Goal: Information Seeking & Learning: Learn about a topic

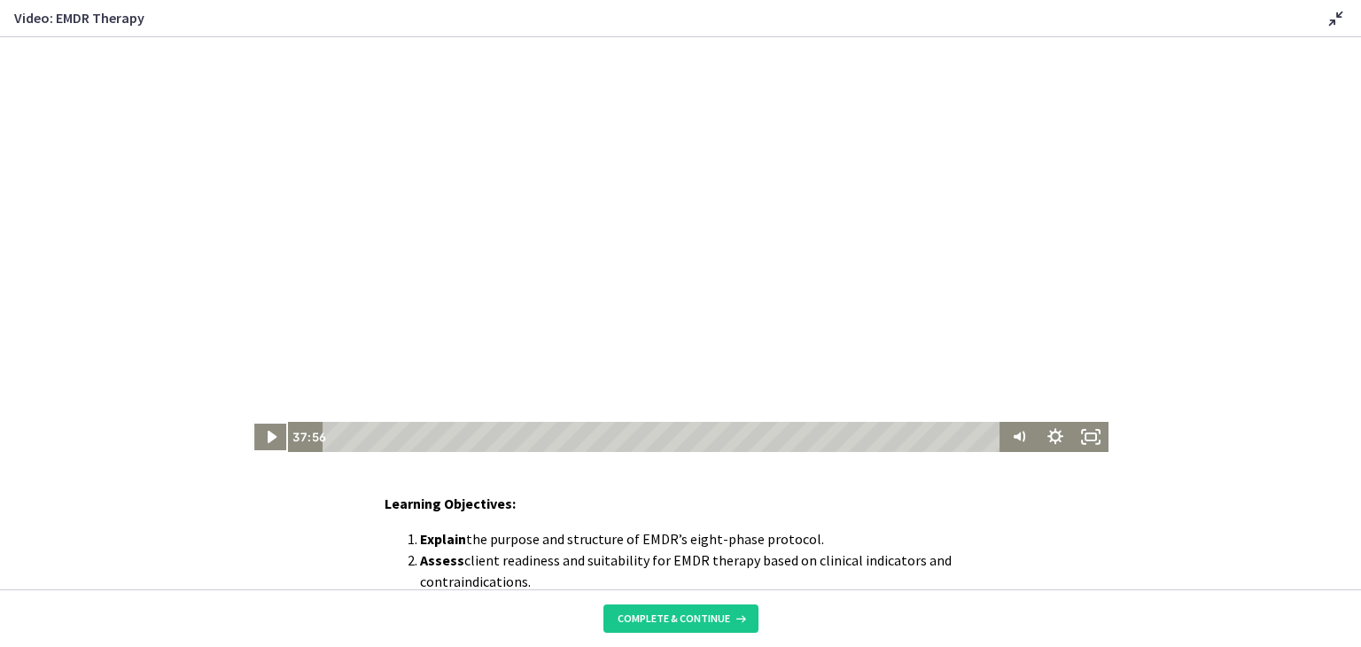
click at [594, 516] on div "Learning Objectives: Explain the purpose and structure of EMDR’s eight-phase pr…" at bounding box center [680, 564] width 592 height 142
click at [259, 430] on icon "Play Video" at bounding box center [272, 437] width 43 height 36
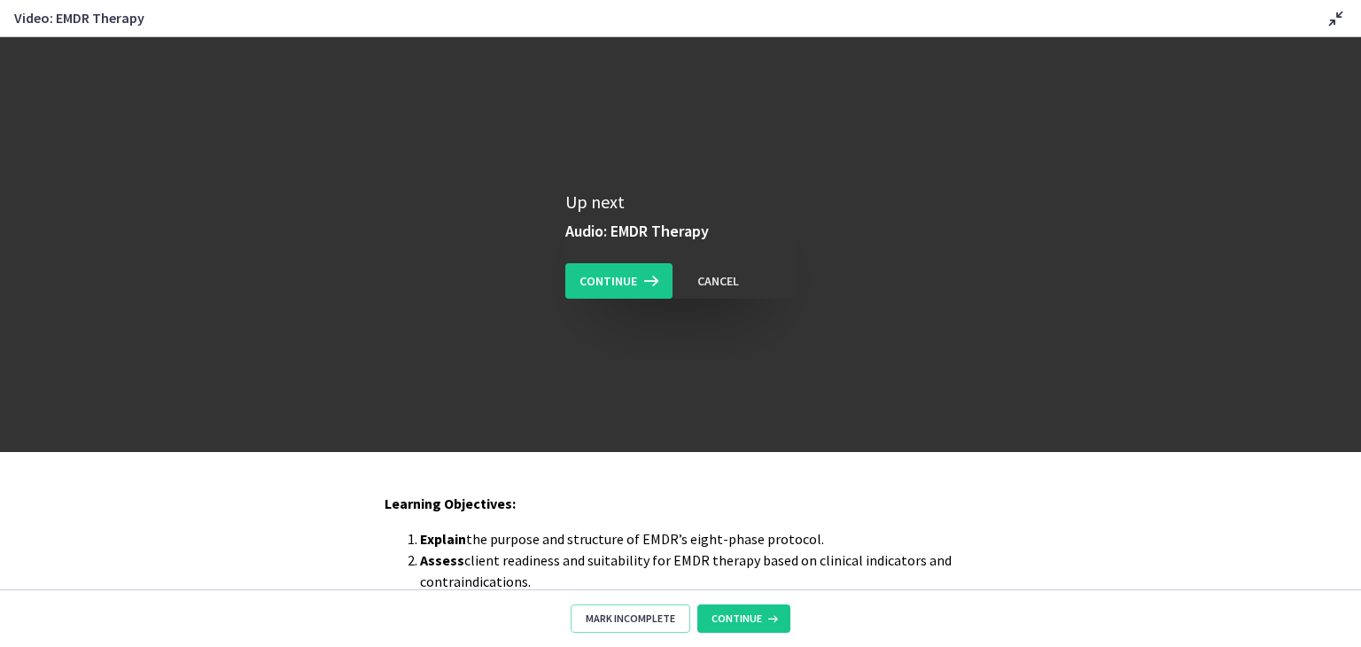
drag, startPoint x: 1255, startPoint y: 125, endPoint x: 1241, endPoint y: 136, distance: 17.7
click at [1256, 125] on div "Up next Audio: EMDR Therapy Continue Cancel" at bounding box center [680, 244] width 1361 height 415
click at [637, 283] on icon at bounding box center [649, 280] width 25 height 21
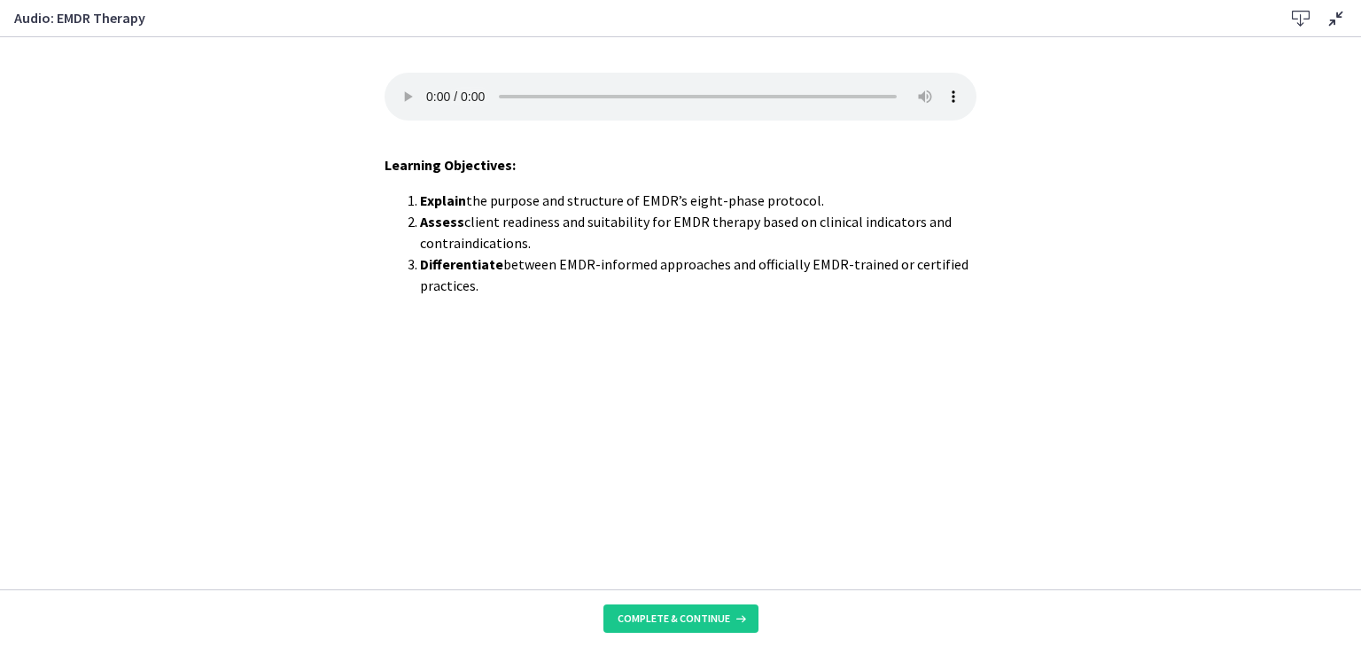
drag, startPoint x: 513, startPoint y: 296, endPoint x: 400, endPoint y: 205, distance: 145.5
click at [400, 205] on div "Your browser doesn't support the audio element. Download it here Learning Objec…" at bounding box center [680, 331] width 620 height 516
copy ol "Explain the purpose and structure of EMDR’s eight-phase protocol. Assess client…"
click at [663, 617] on span "Complete & continue" at bounding box center [673, 618] width 113 height 14
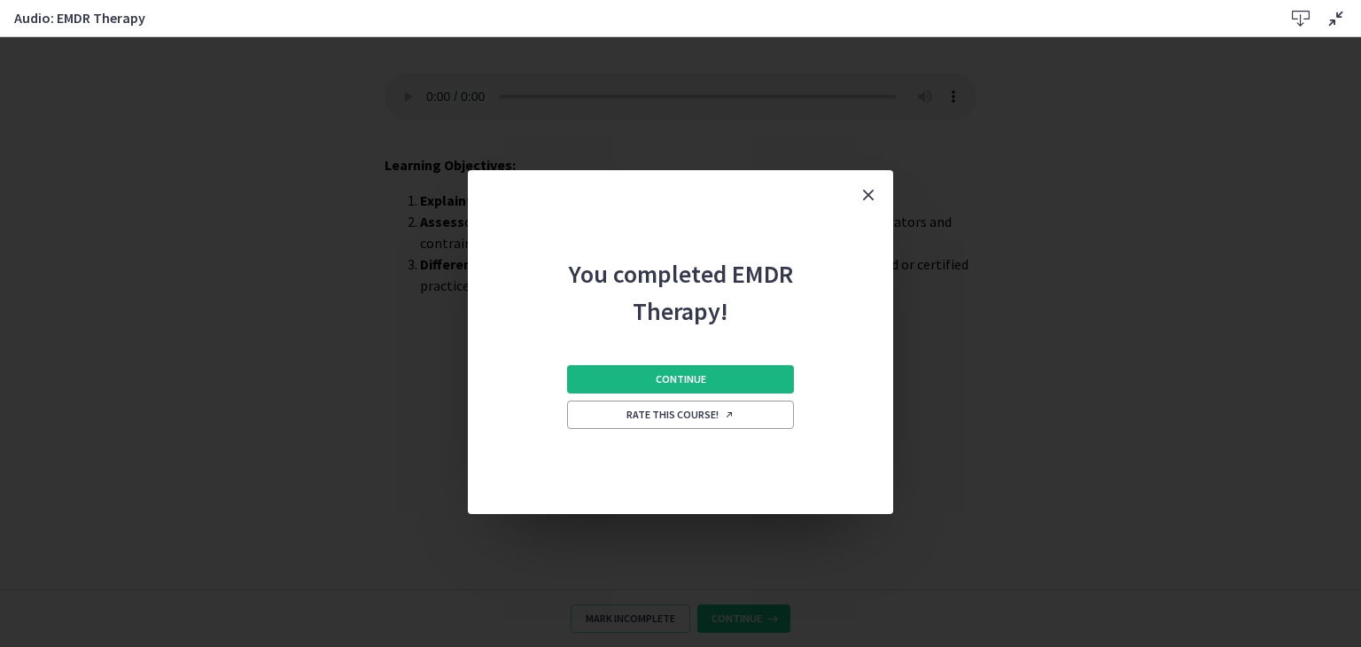
click at [737, 371] on button "Continue" at bounding box center [680, 379] width 227 height 28
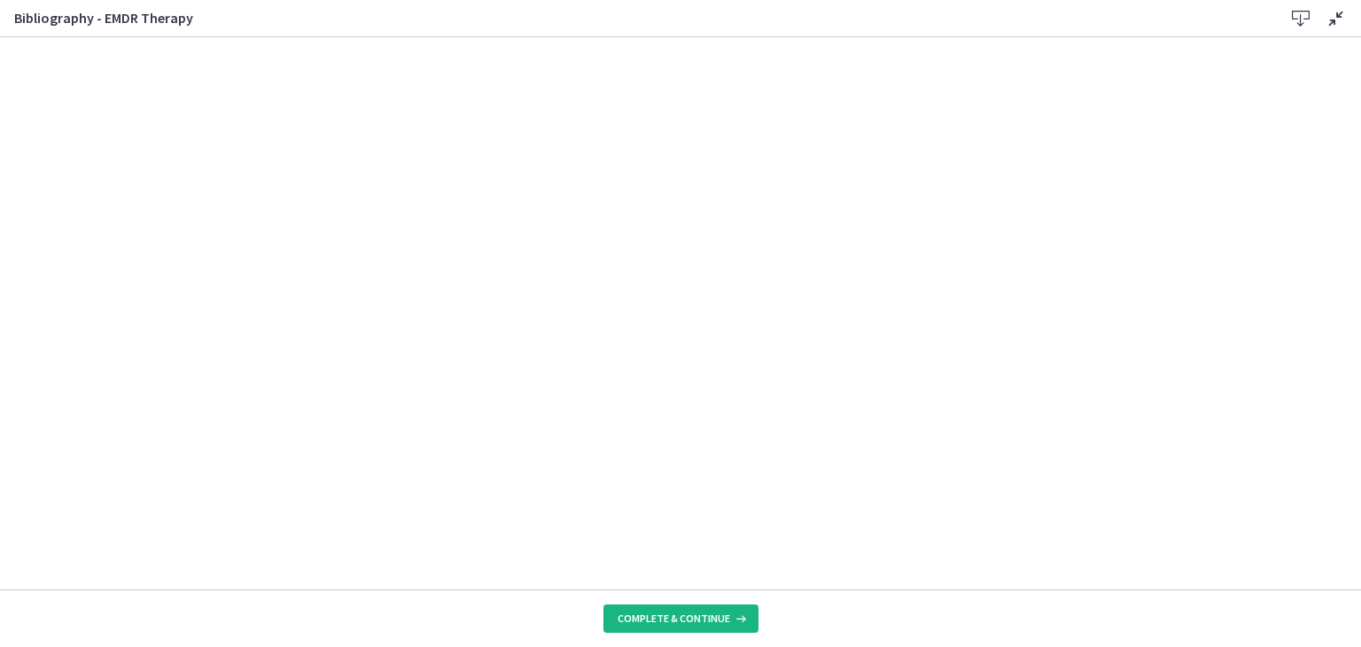
click at [676, 617] on span "Complete & continue" at bounding box center [673, 618] width 113 height 14
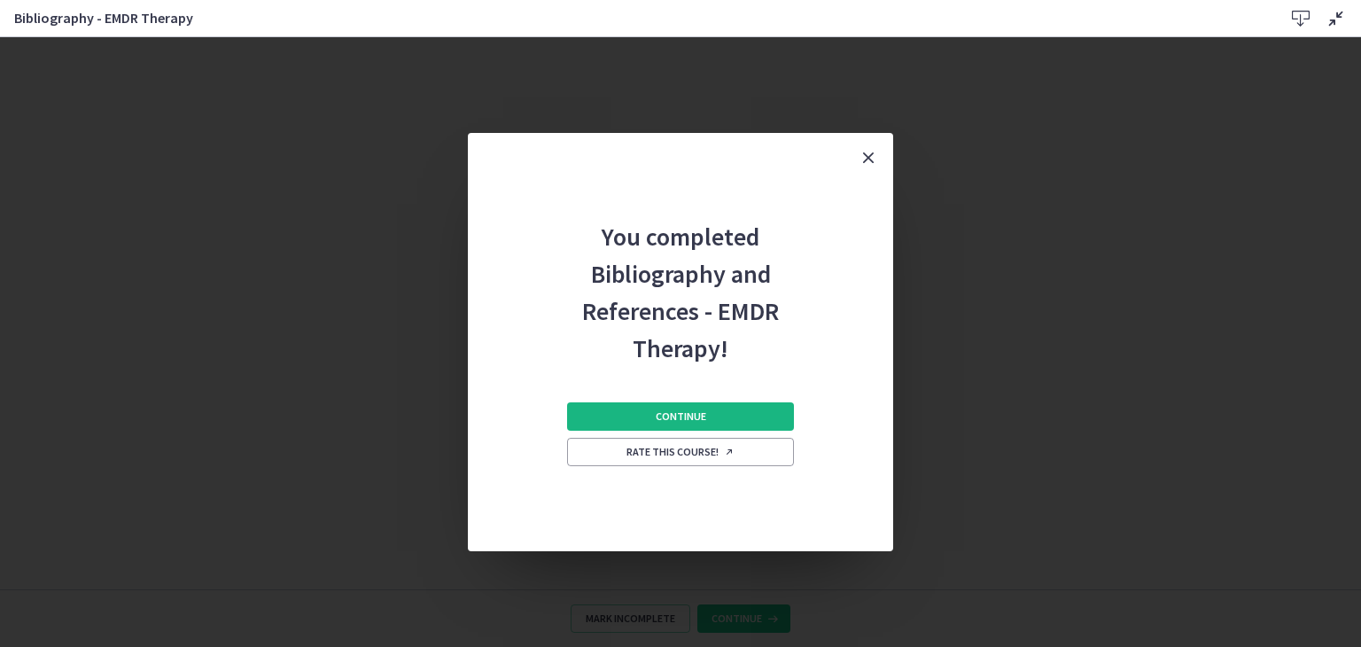
click at [683, 416] on span "Continue" at bounding box center [681, 416] width 50 height 14
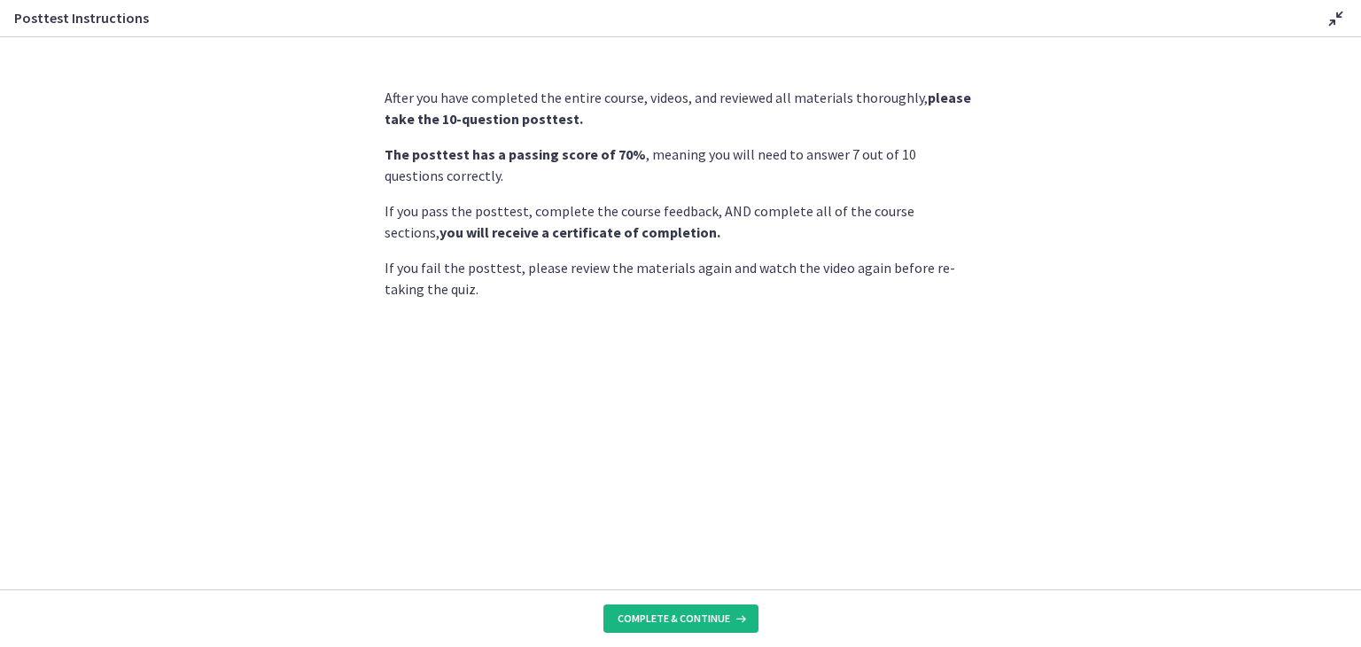
click at [669, 611] on span "Complete & continue" at bounding box center [673, 618] width 113 height 14
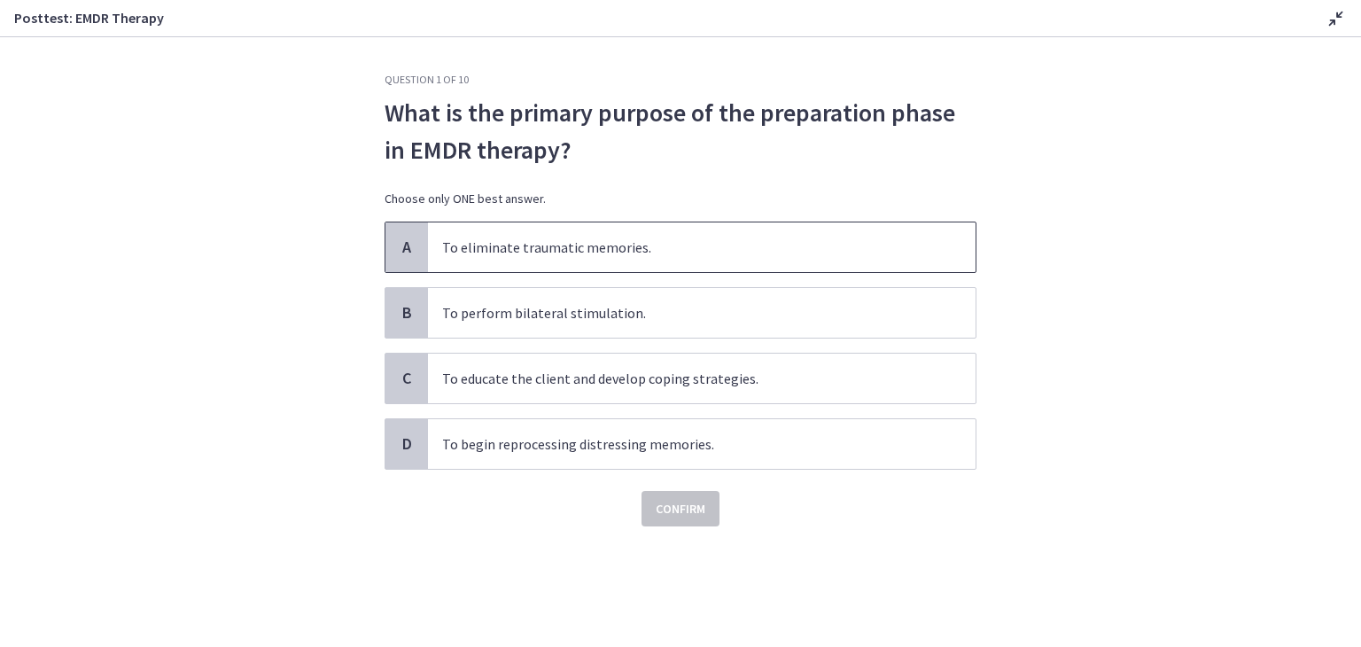
click at [612, 237] on span "To eliminate traumatic memories." at bounding box center [701, 247] width 547 height 50
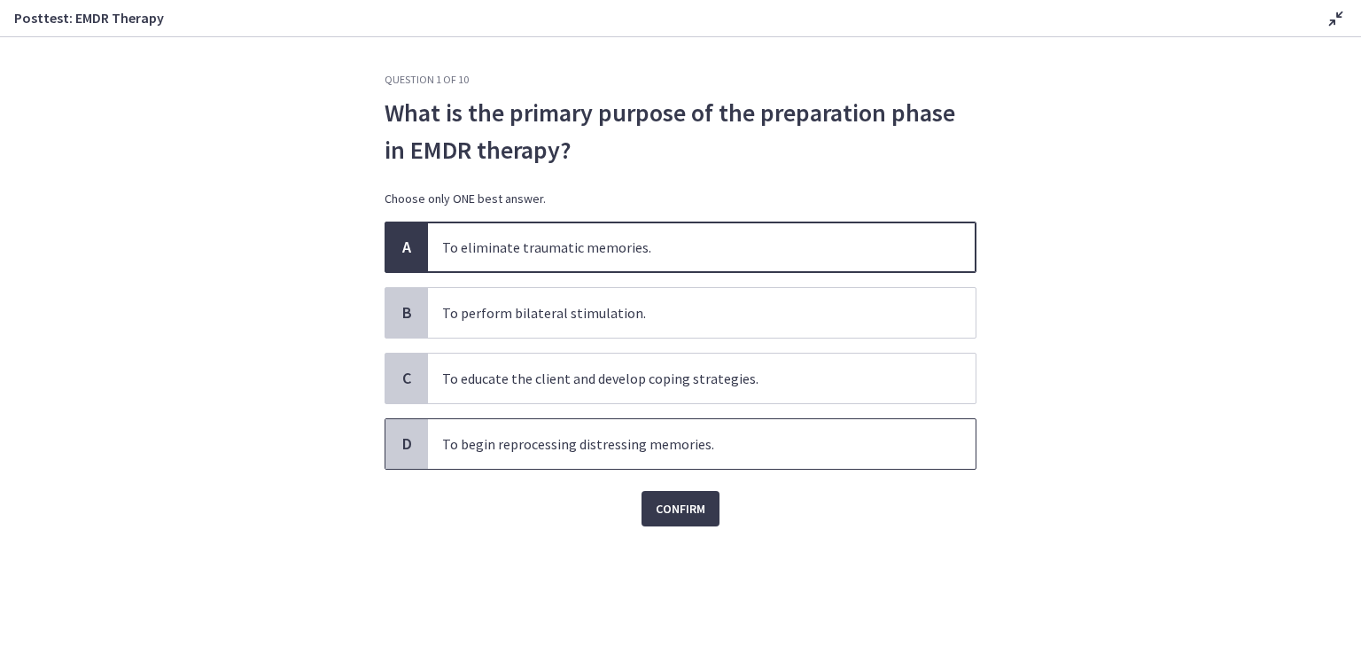
click at [586, 456] on span "To begin reprocessing distressing memories." at bounding box center [701, 444] width 547 height 50
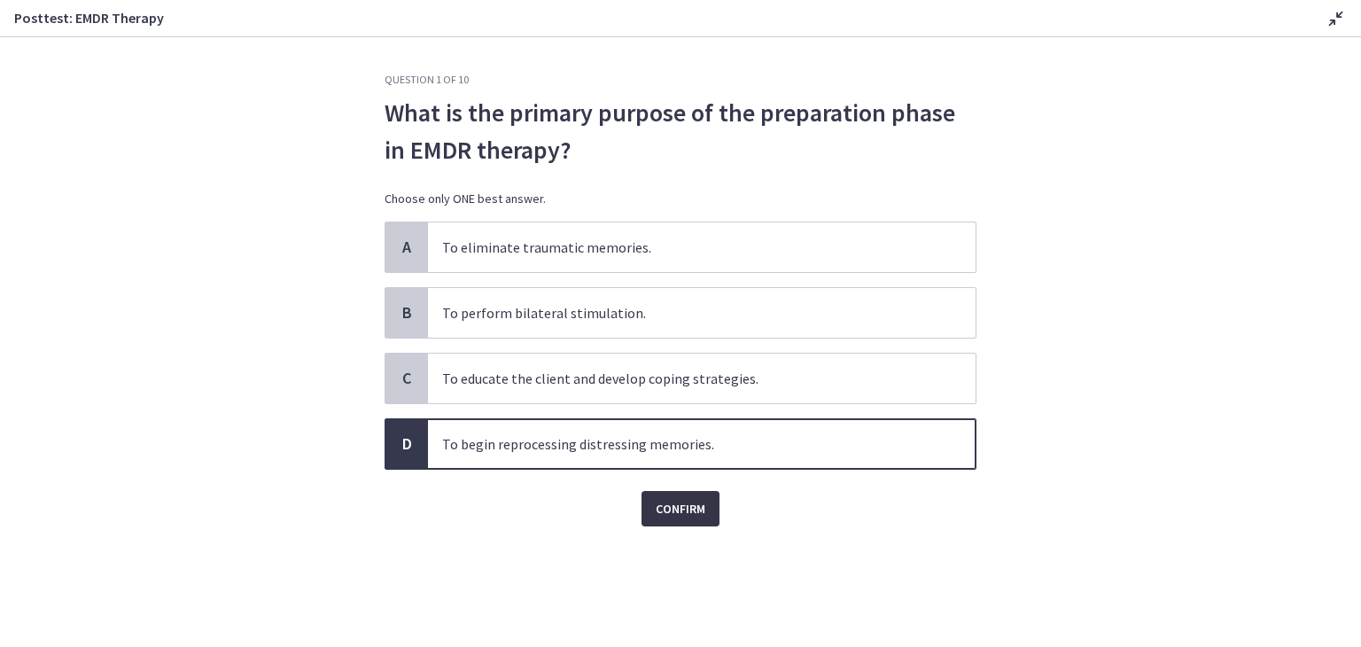
click at [652, 509] on button "Confirm" at bounding box center [680, 508] width 78 height 35
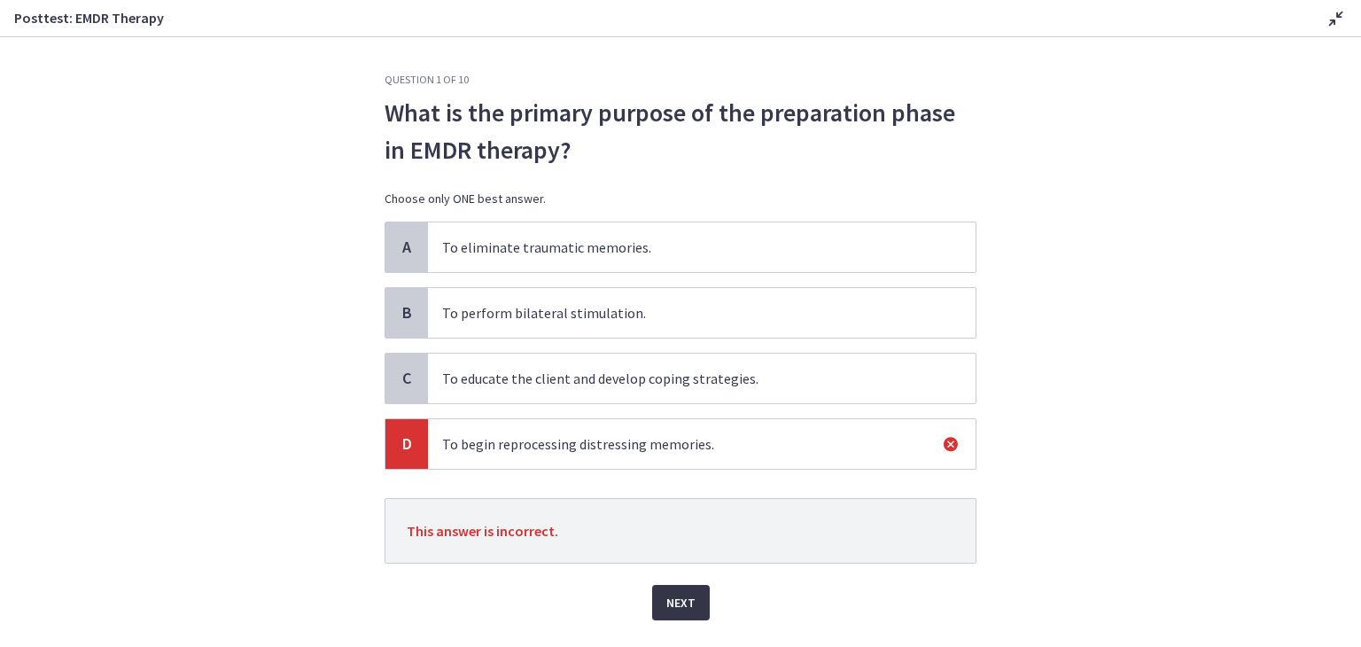
click at [679, 604] on span "Next" at bounding box center [680, 602] width 29 height 21
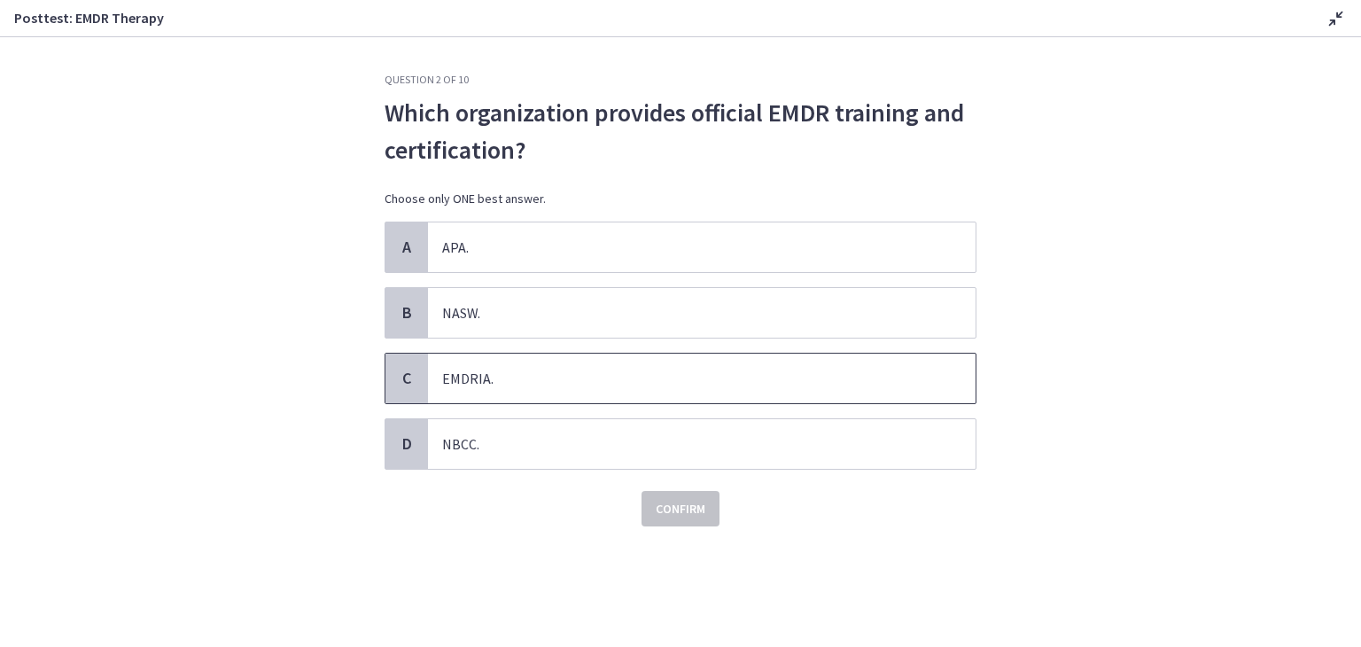
click at [483, 386] on span "EMDRIA." at bounding box center [701, 378] width 547 height 50
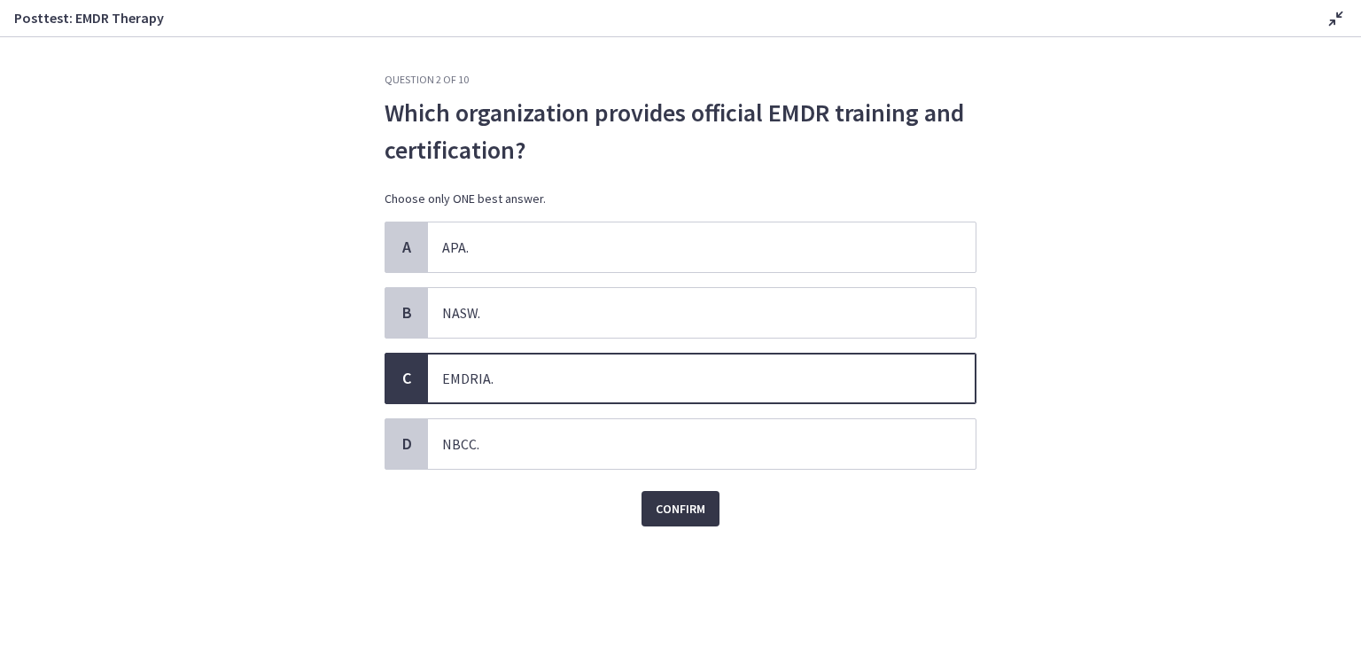
click at [662, 504] on span "Confirm" at bounding box center [681, 508] width 50 height 21
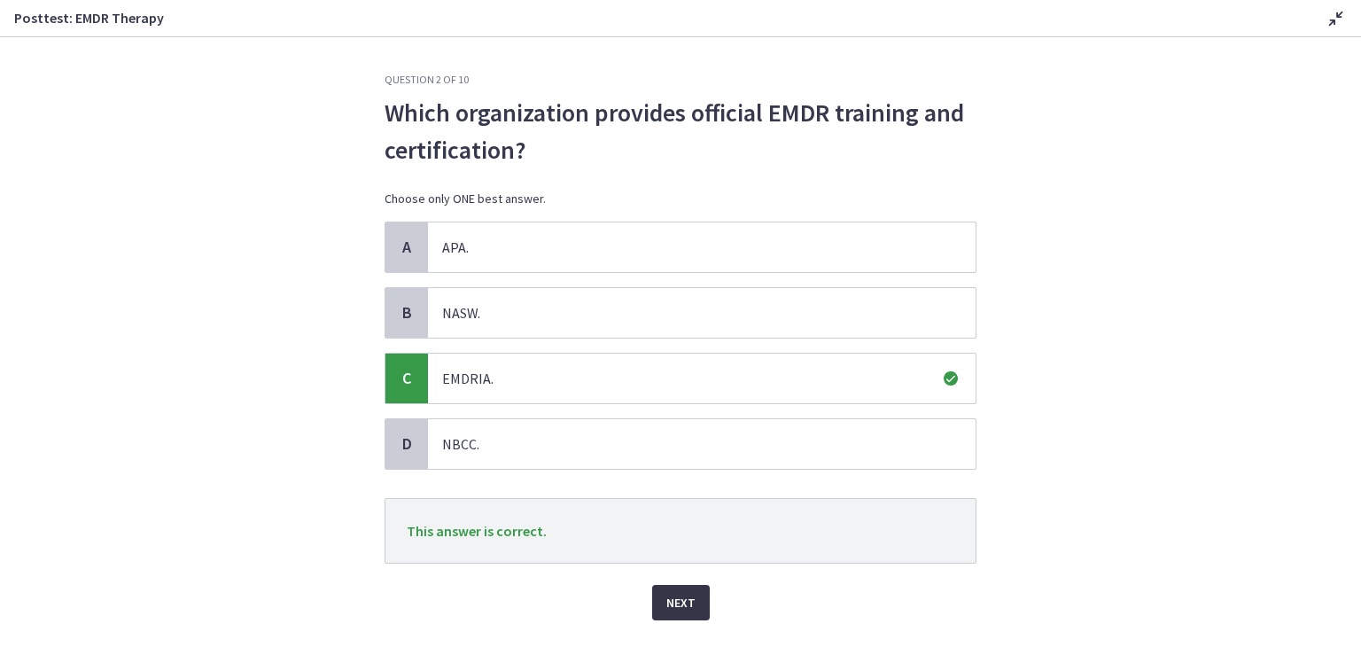
click at [679, 592] on span "Next" at bounding box center [680, 602] width 29 height 21
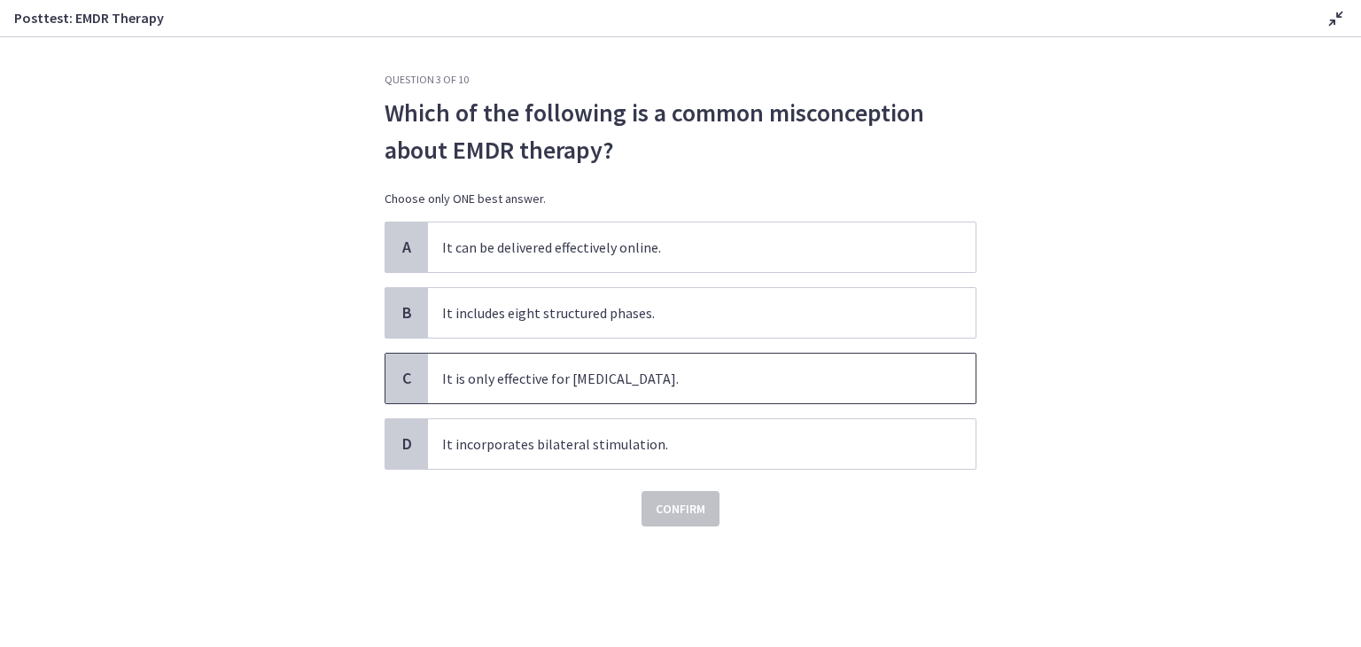
click at [592, 377] on span "It is only effective for [MEDICAL_DATA]." at bounding box center [701, 378] width 547 height 50
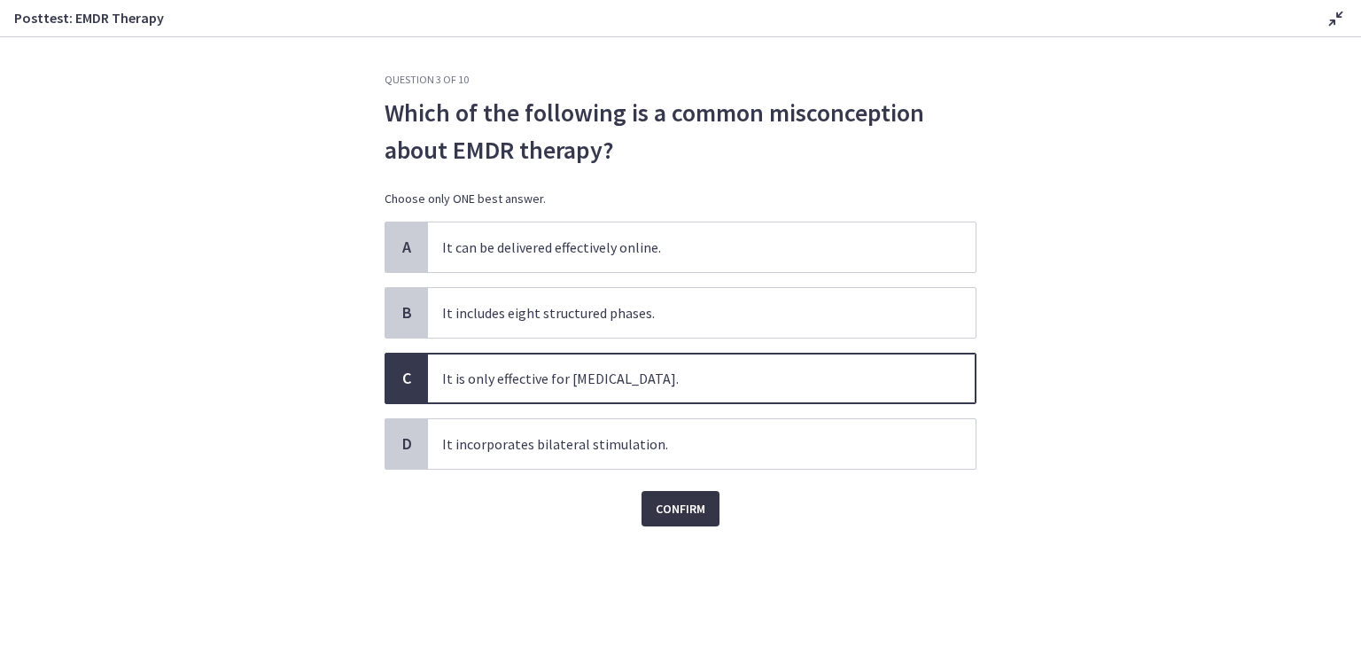
click at [676, 513] on span "Confirm" at bounding box center [681, 508] width 50 height 21
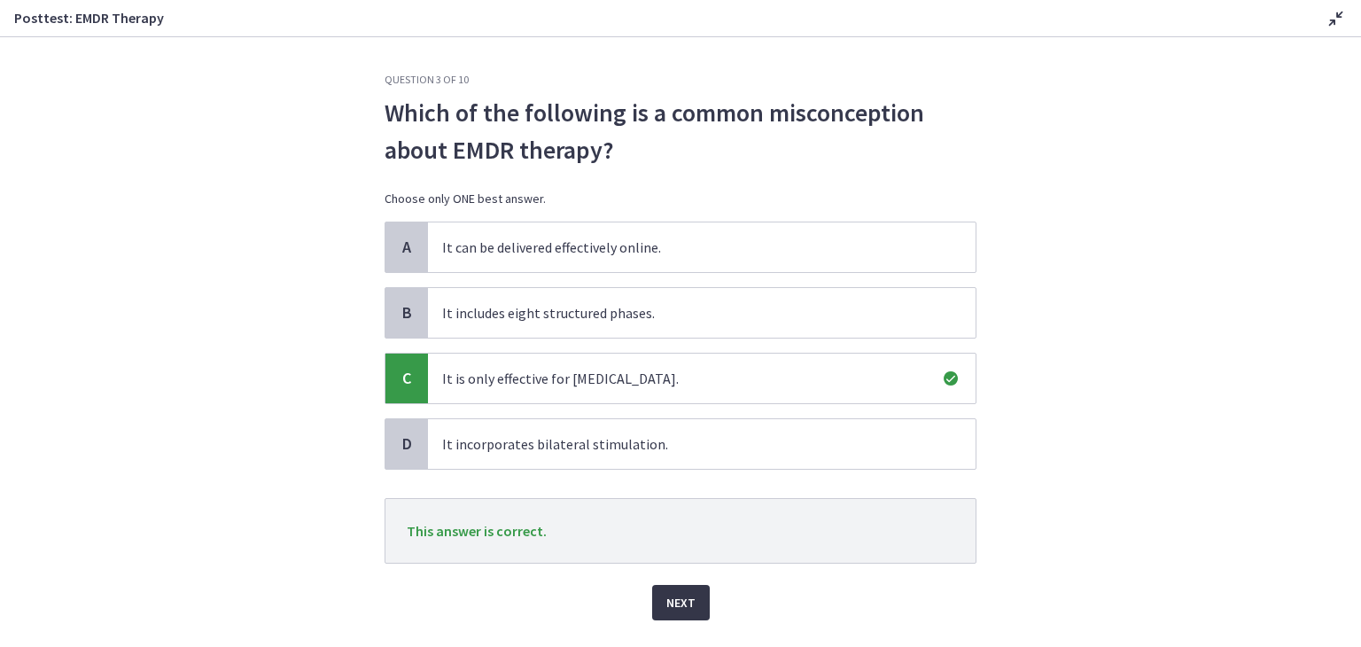
click at [677, 603] on span "Next" at bounding box center [680, 602] width 29 height 21
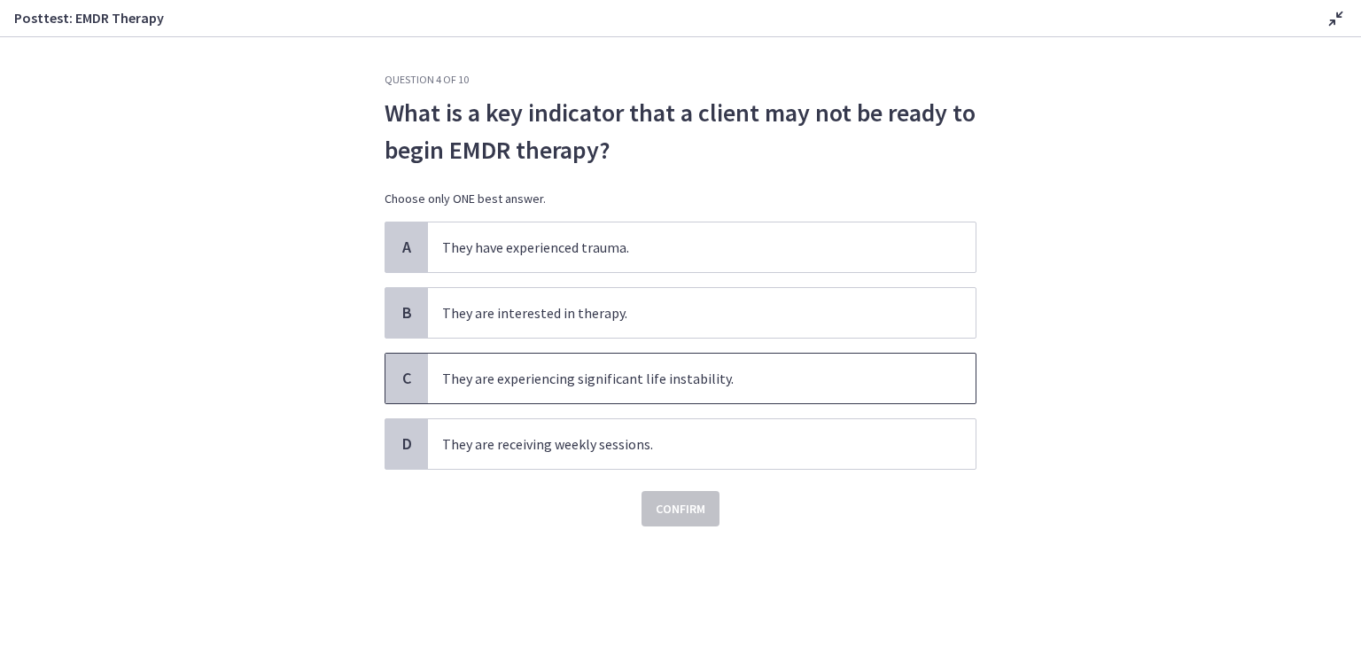
click at [691, 377] on span "They are experiencing significant life instability." at bounding box center [701, 378] width 547 height 50
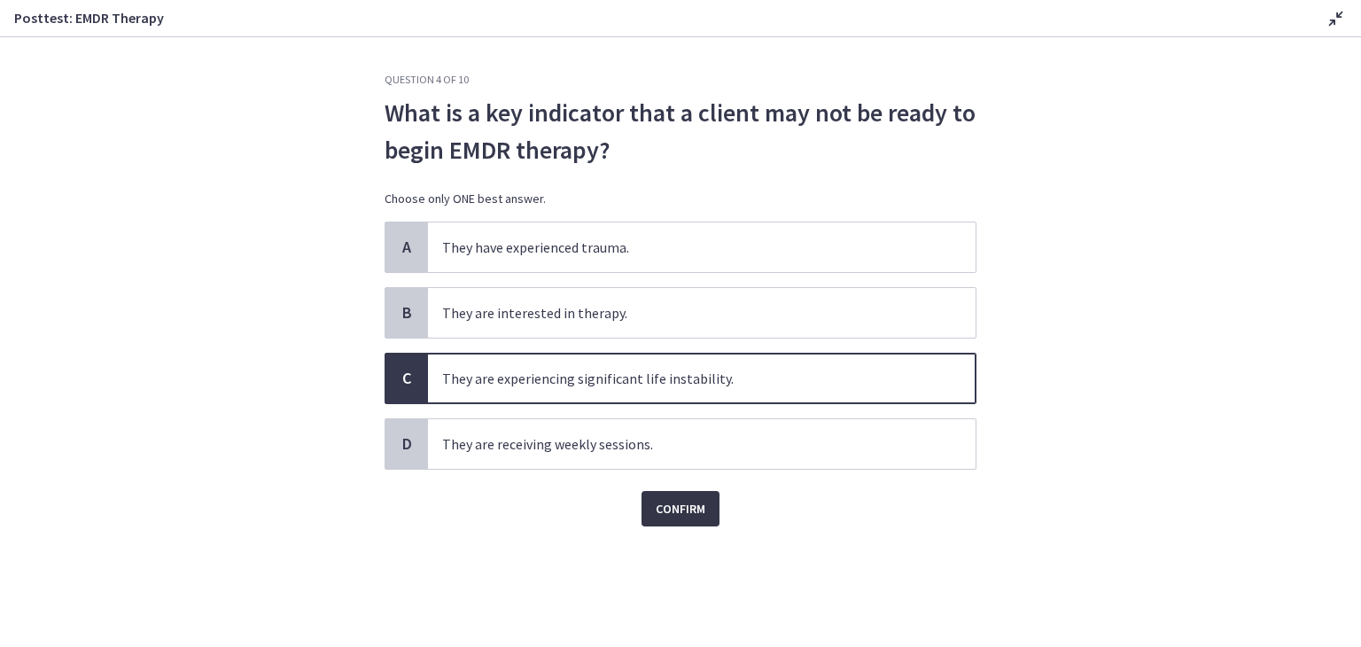
click at [705, 501] on button "Confirm" at bounding box center [680, 508] width 78 height 35
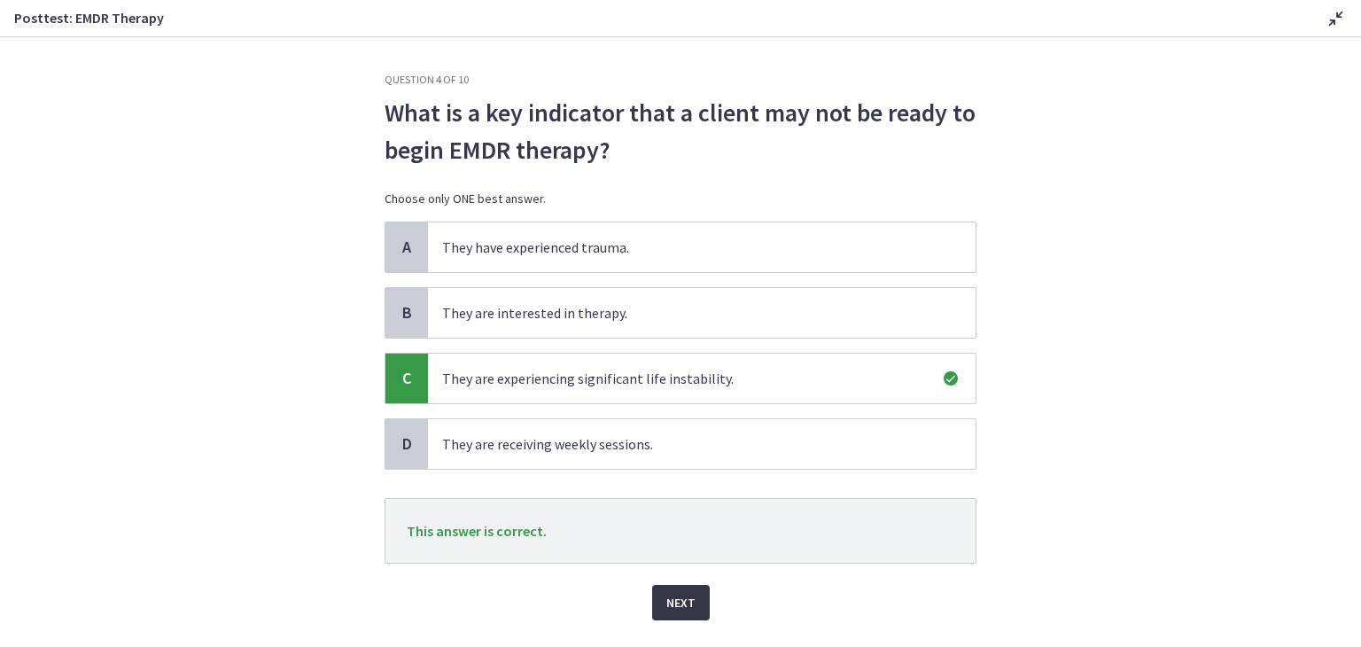
click at [673, 612] on button "Next" at bounding box center [681, 602] width 58 height 35
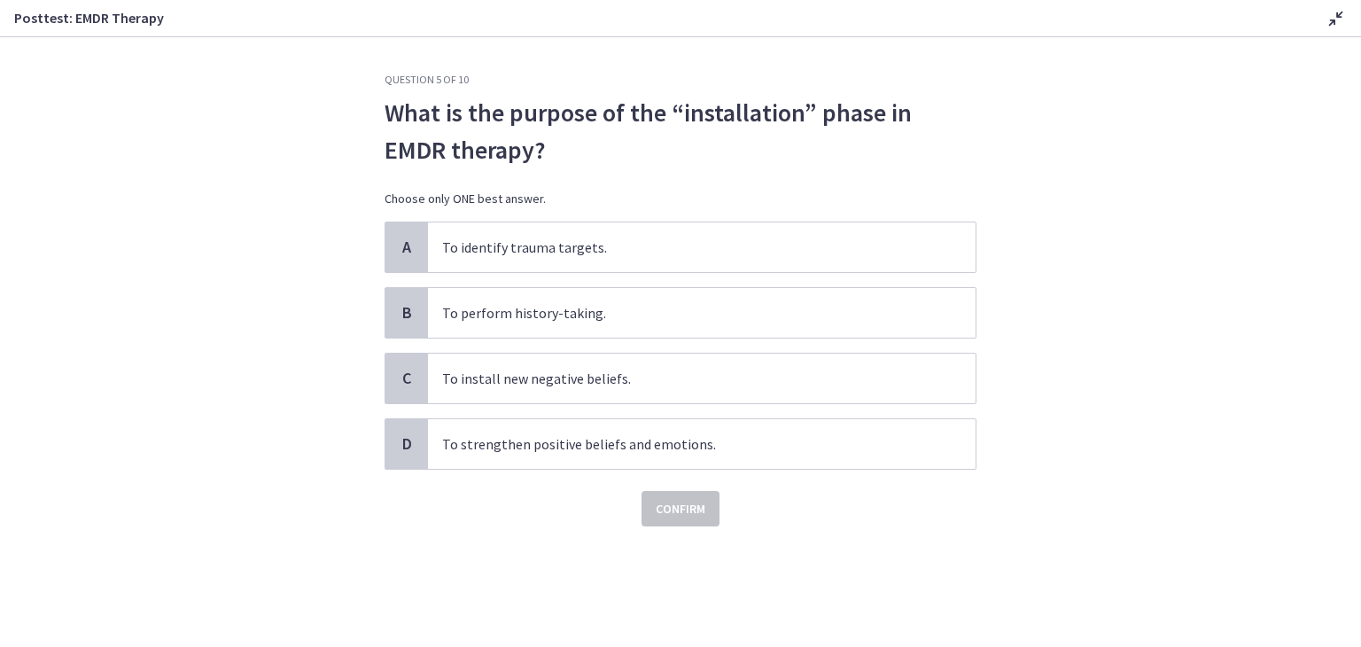
click at [827, 25] on h3 "Posttest: EMDR Therapy" at bounding box center [655, 17] width 1283 height 21
click at [936, 118] on span "What is the purpose of the “installation” phase in EMDR therapy?" at bounding box center [680, 131] width 592 height 74
click at [512, 447] on span "To strengthen positive beliefs and emotions." at bounding box center [701, 444] width 547 height 50
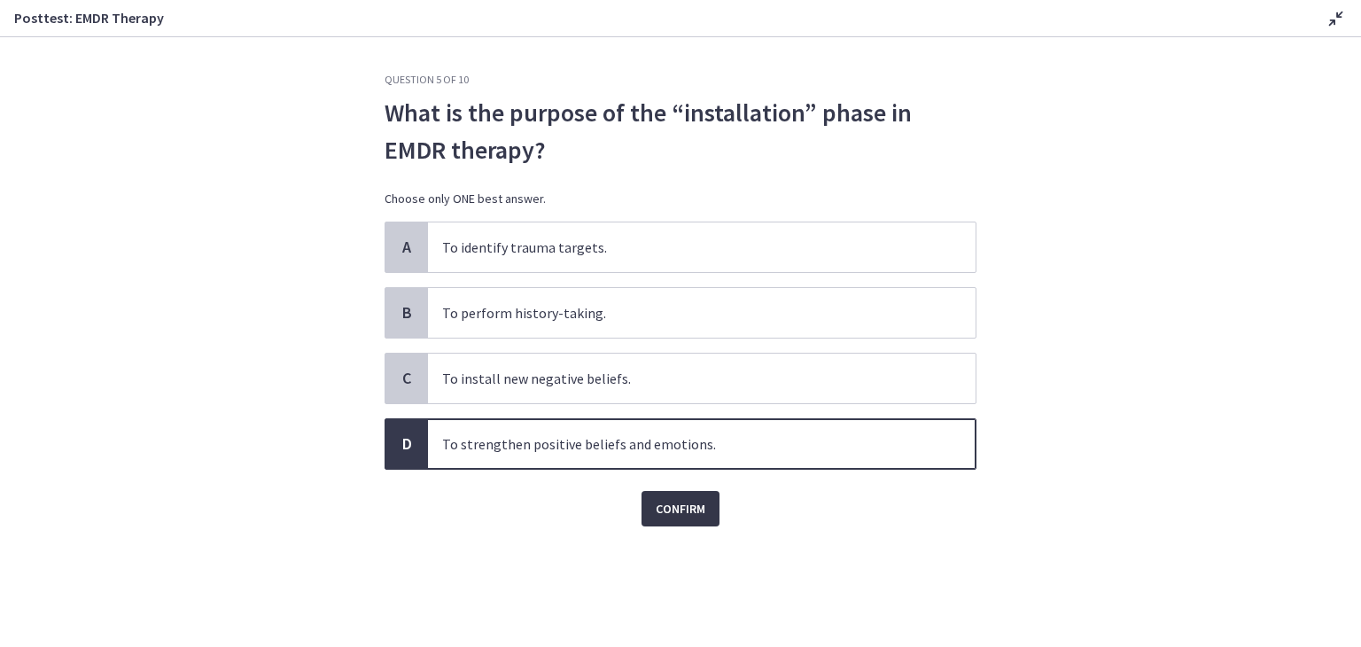
click at [664, 504] on span "Confirm" at bounding box center [681, 508] width 50 height 21
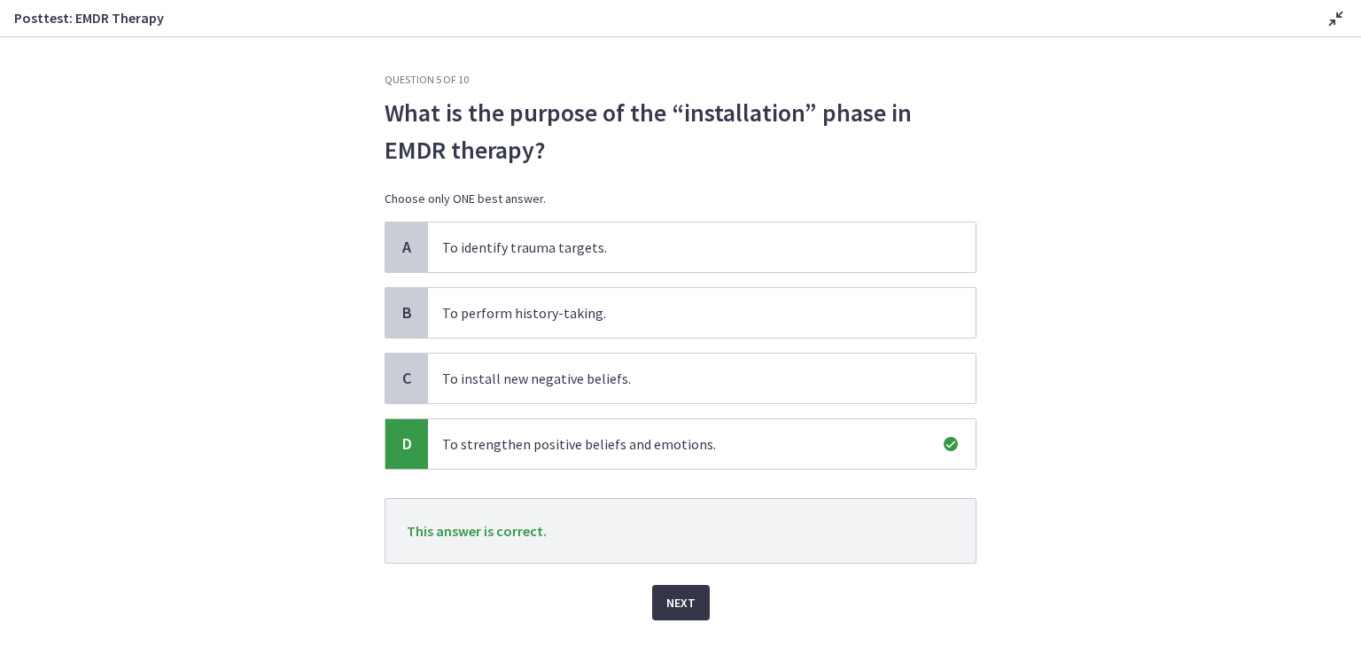
click at [673, 599] on span "Next" at bounding box center [680, 602] width 29 height 21
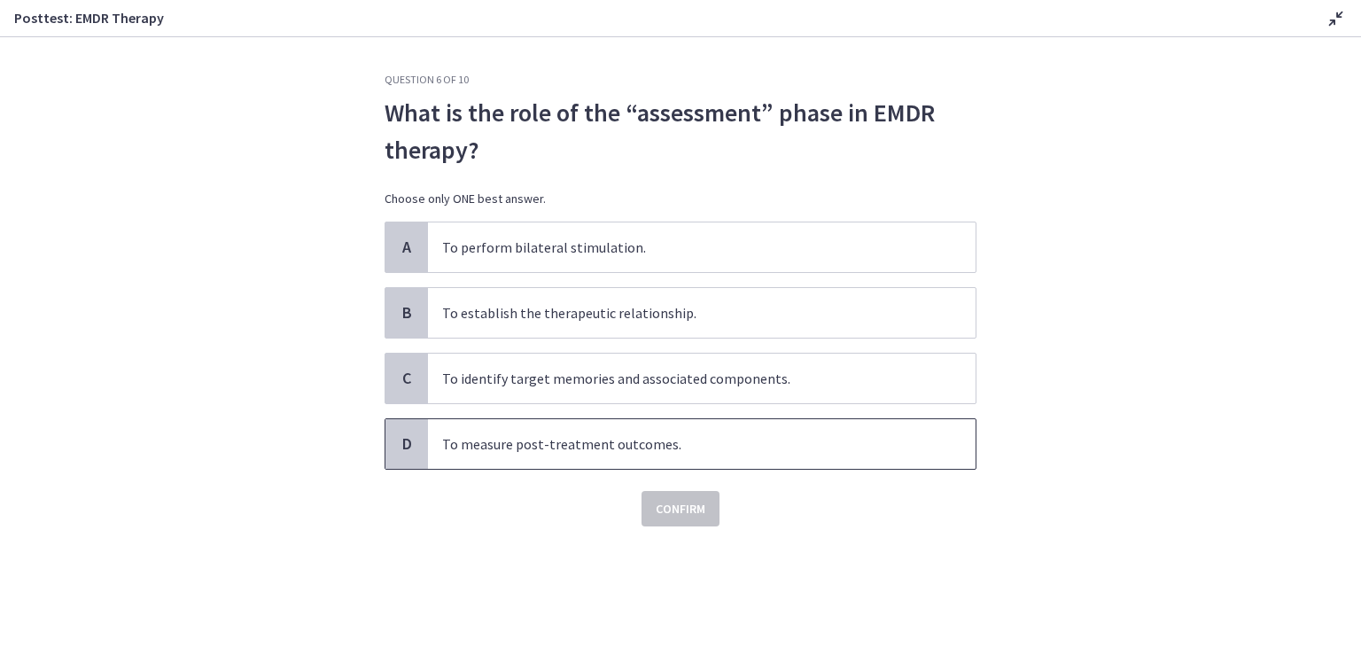
click at [597, 446] on span "To measure post-treatment outcomes." at bounding box center [701, 444] width 547 height 50
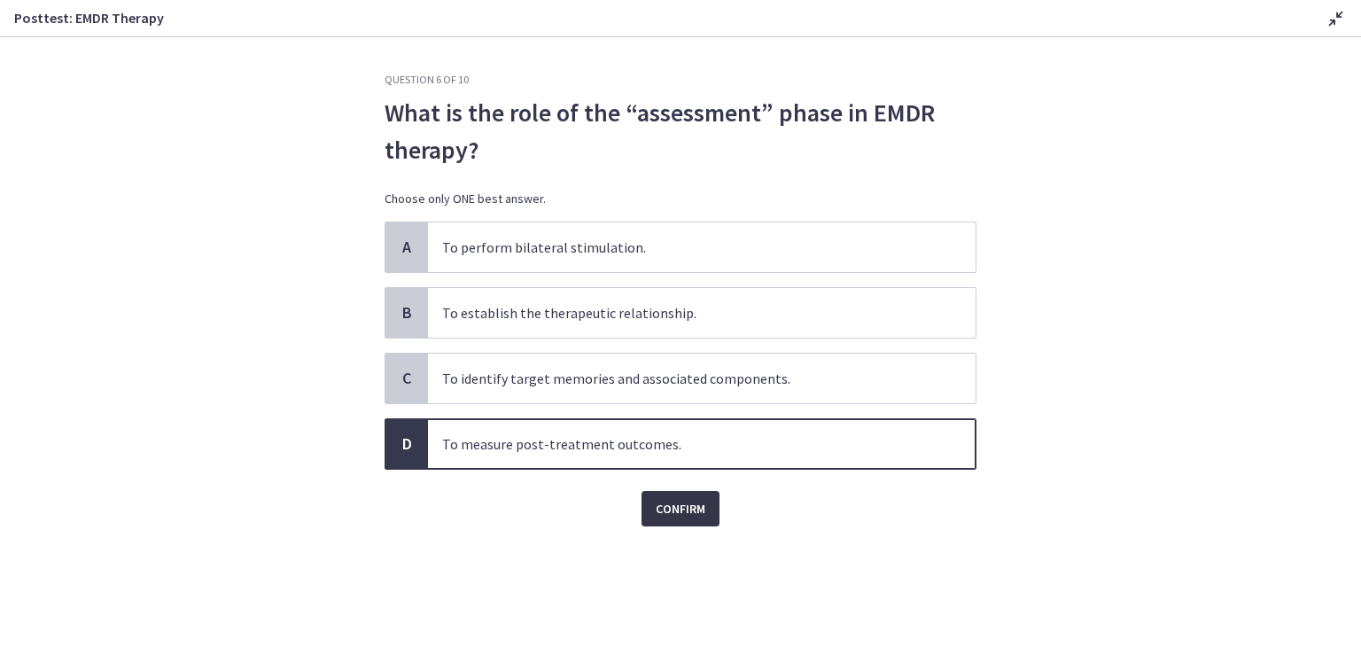
click at [650, 497] on button "Confirm" at bounding box center [680, 508] width 78 height 35
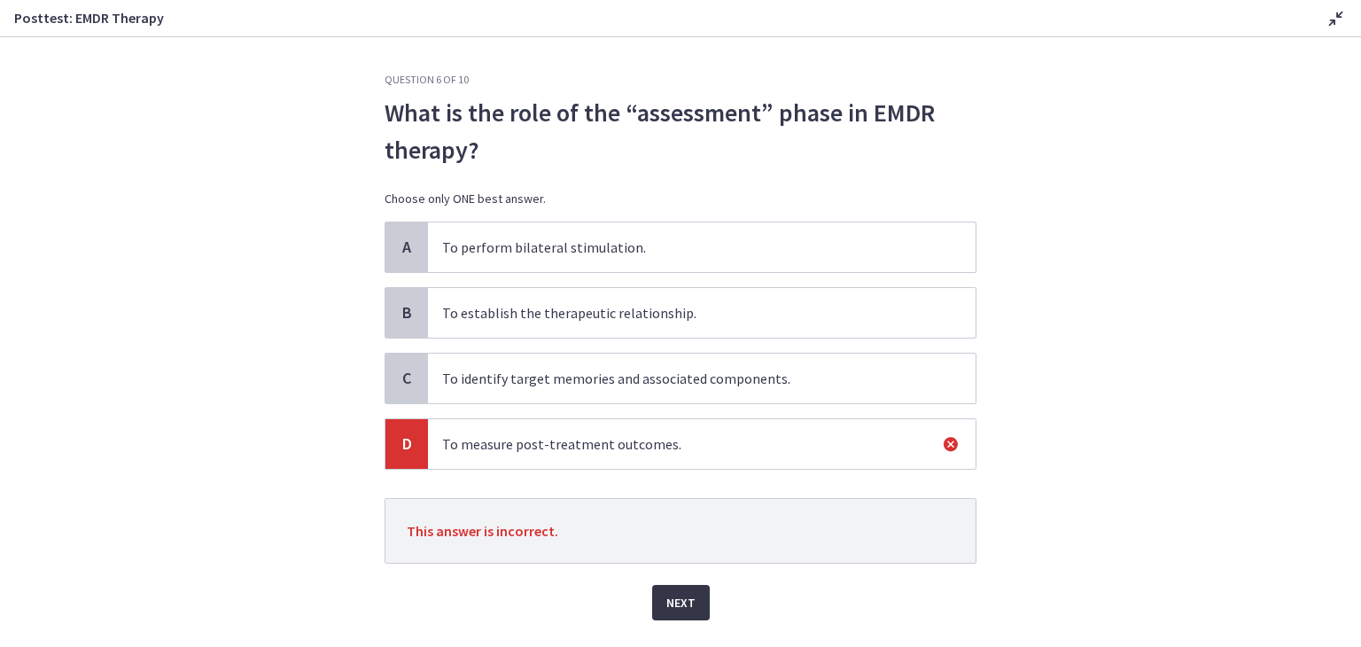
click at [654, 600] on button "Next" at bounding box center [681, 602] width 58 height 35
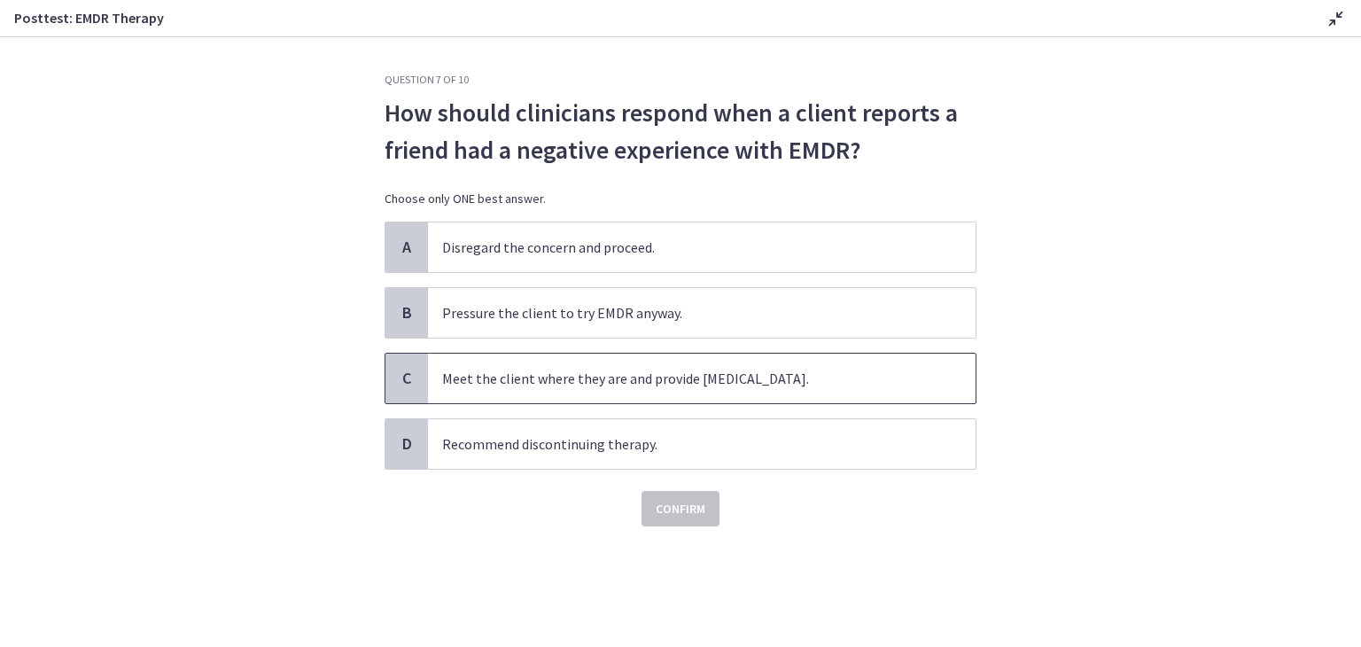
click at [750, 379] on span "Meet the client where they are and provide [MEDICAL_DATA]." at bounding box center [701, 378] width 547 height 50
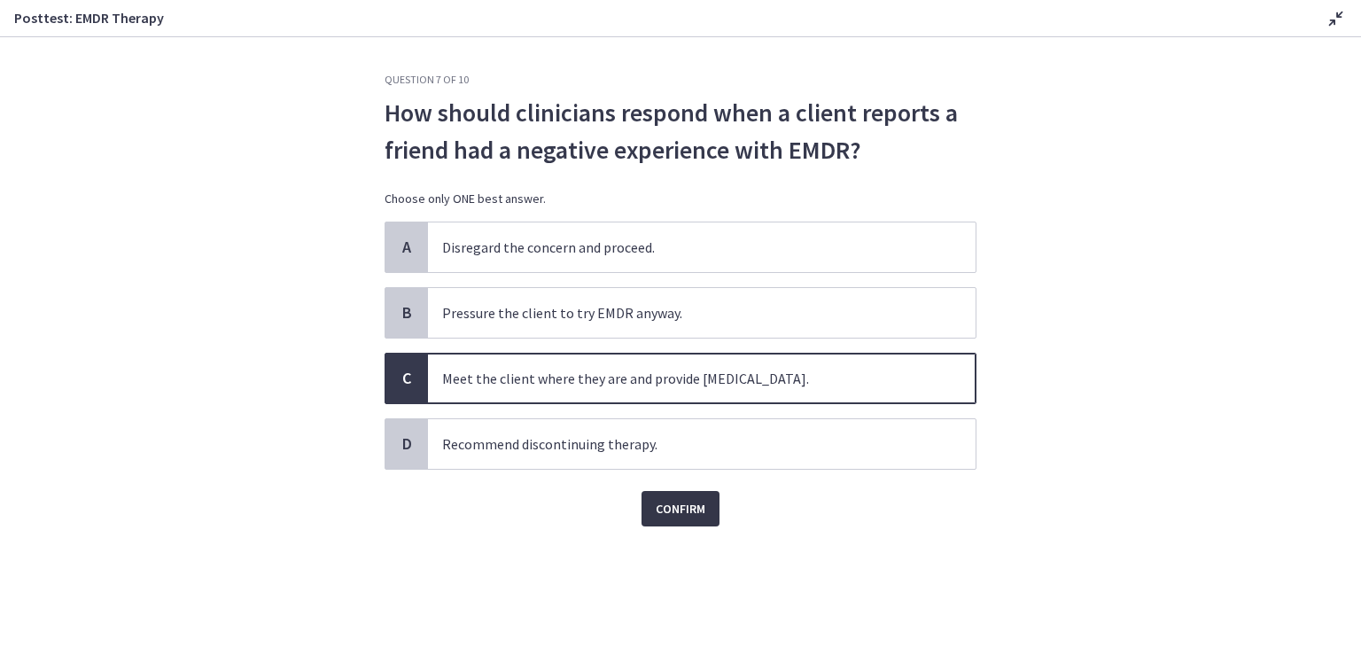
click at [687, 509] on span "Confirm" at bounding box center [681, 508] width 50 height 21
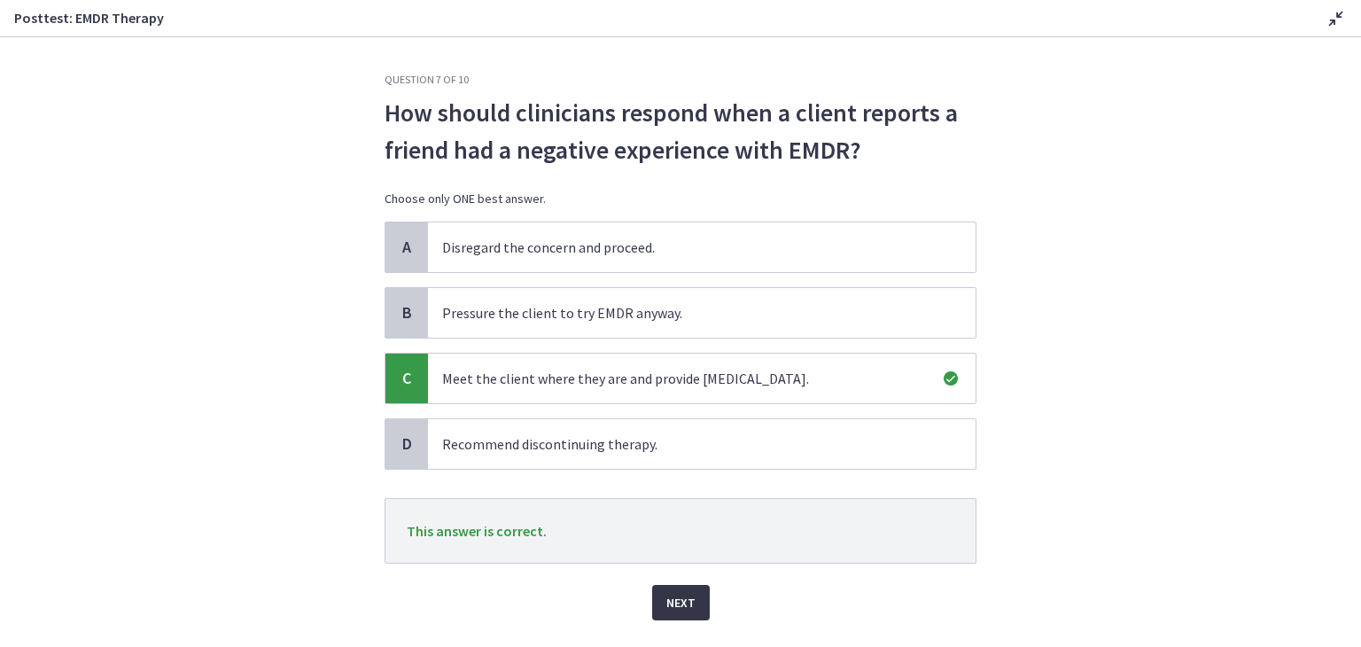
click at [687, 593] on span "Next" at bounding box center [680, 602] width 29 height 21
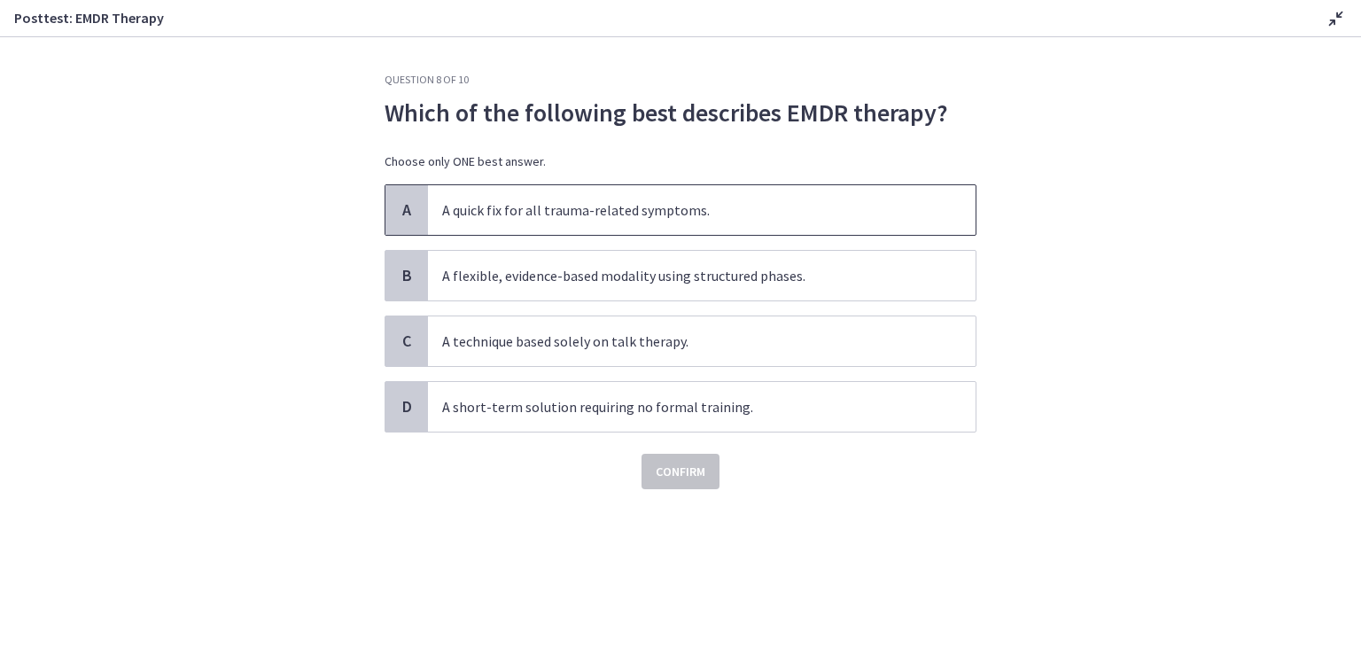
click at [750, 206] on span "A quick fix for all trauma-related symptoms." at bounding box center [701, 210] width 547 height 50
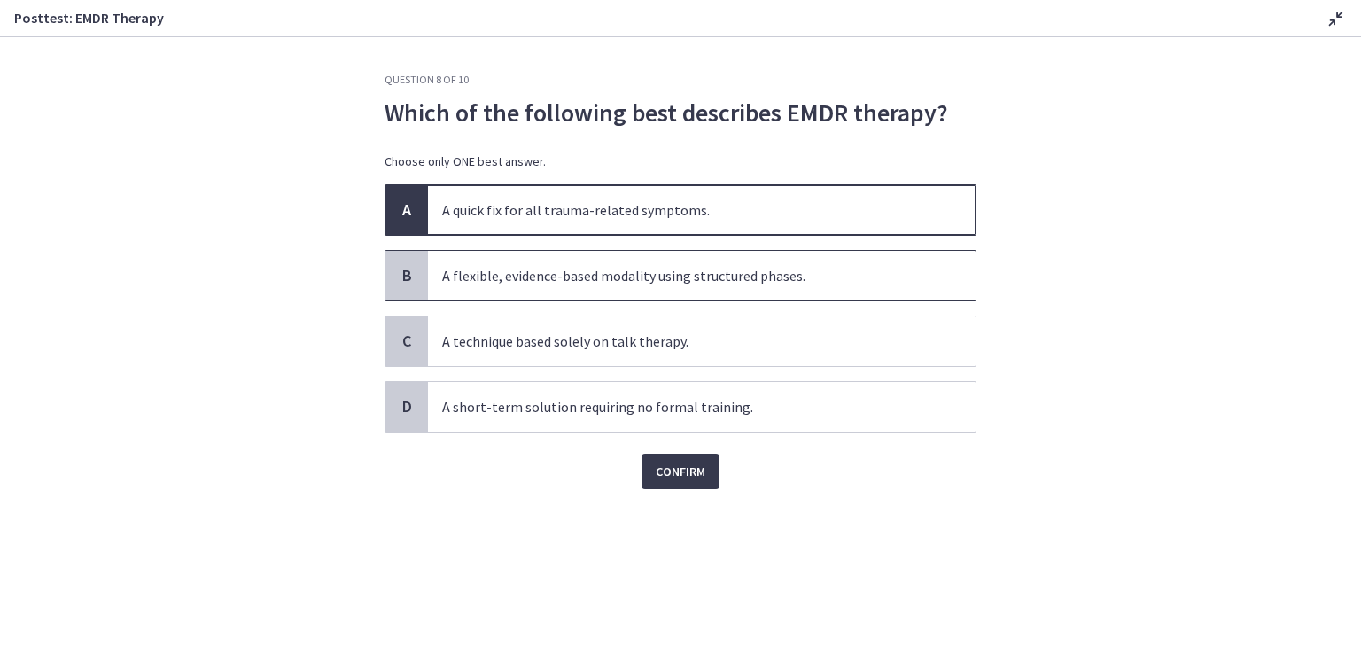
click at [543, 271] on span "A flexible, evidence-based modality using structured phases." at bounding box center [701, 276] width 547 height 50
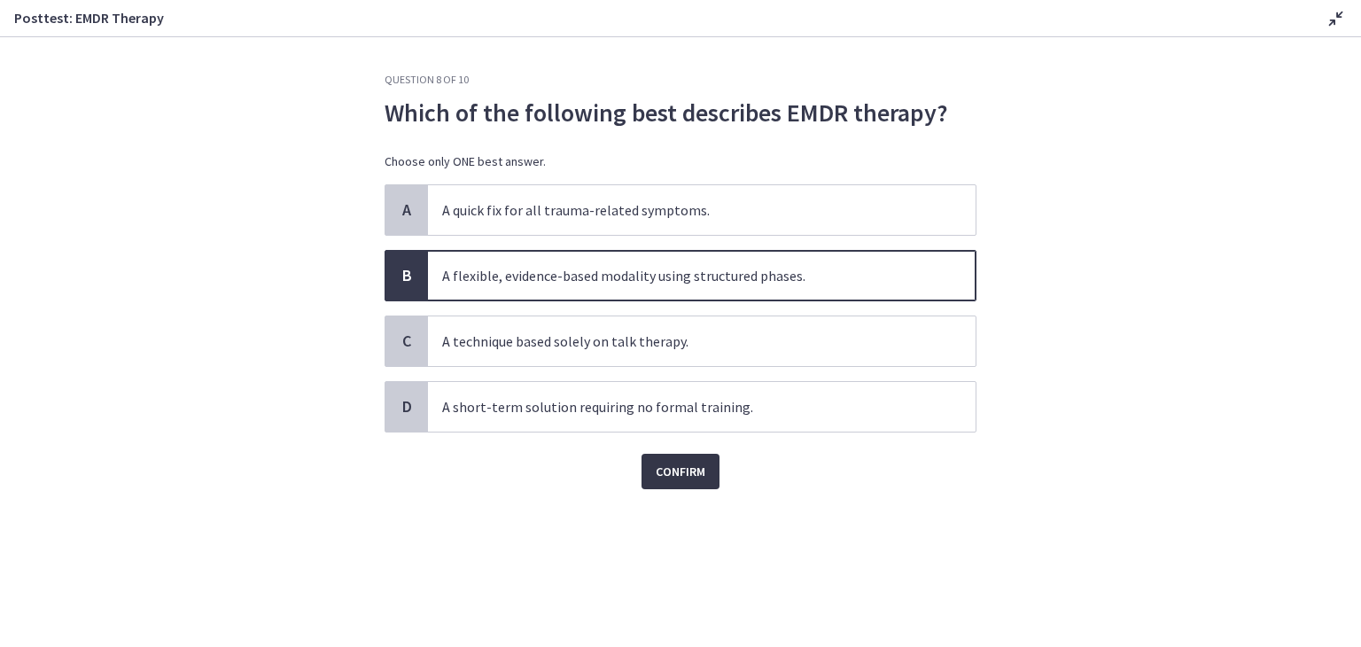
click at [673, 472] on span "Confirm" at bounding box center [681, 471] width 50 height 21
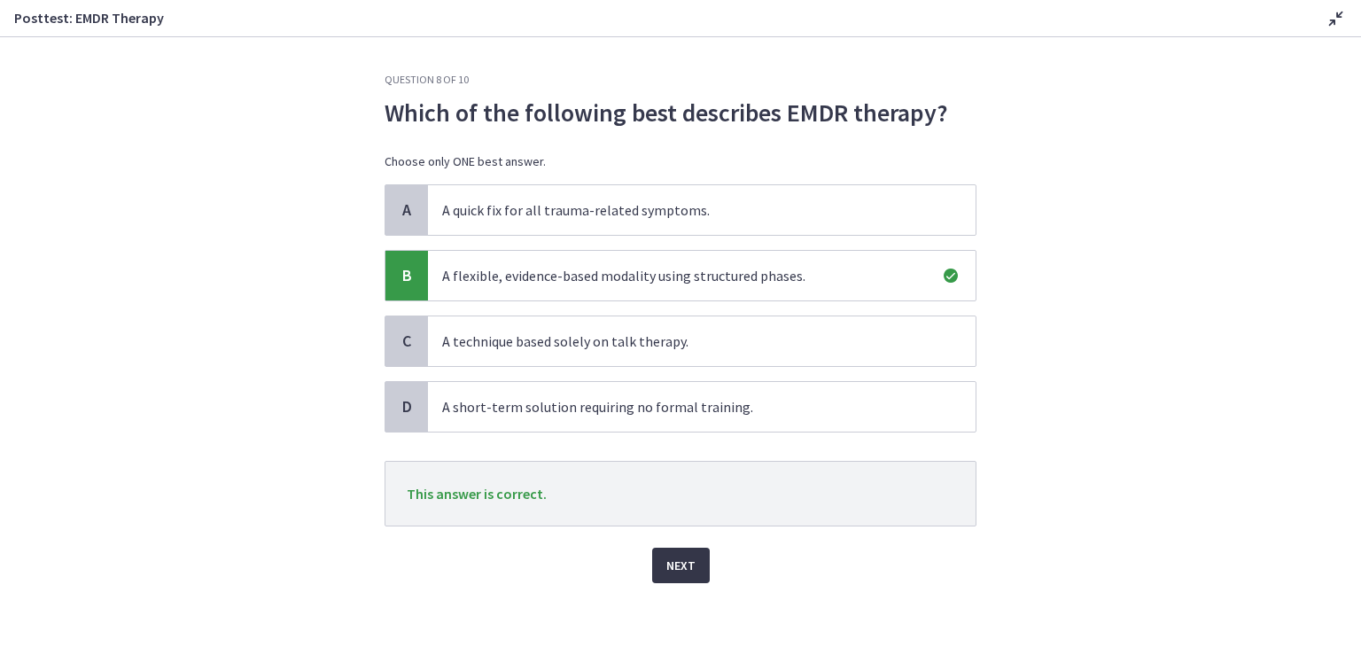
click at [681, 570] on span "Next" at bounding box center [680, 565] width 29 height 21
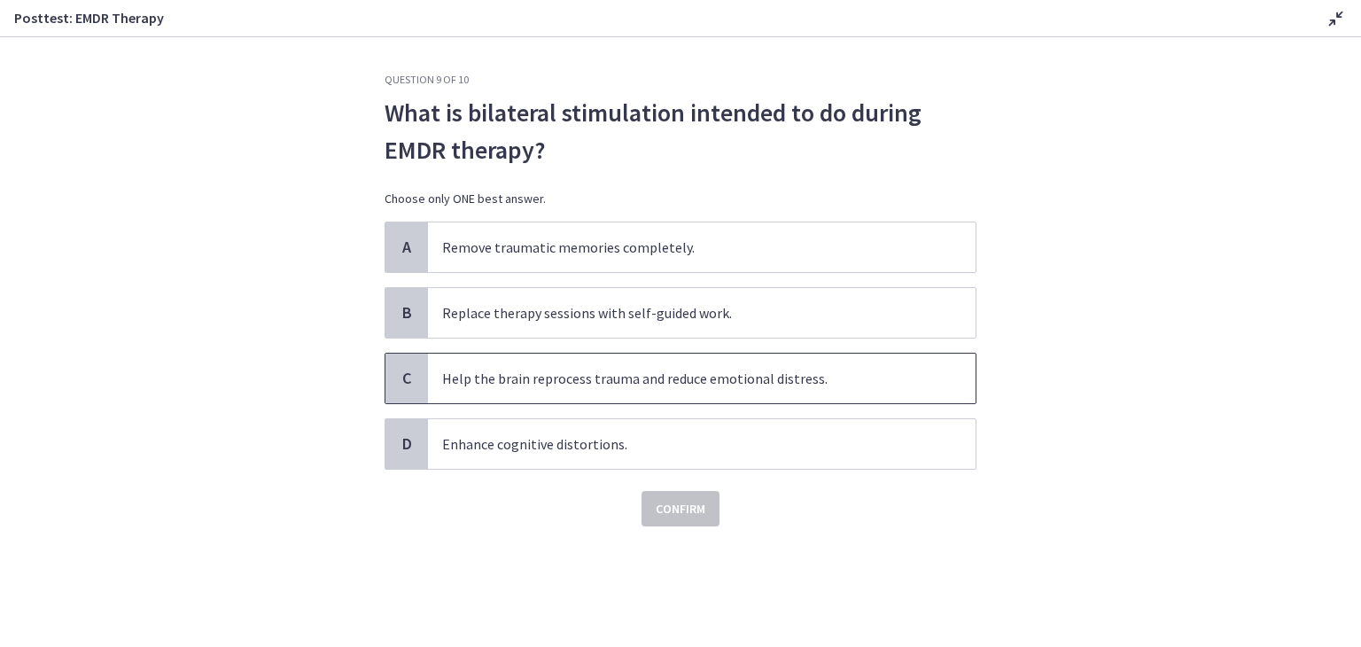
click at [623, 378] on span "Help the brain reprocess trauma and reduce emotional distress." at bounding box center [701, 378] width 547 height 50
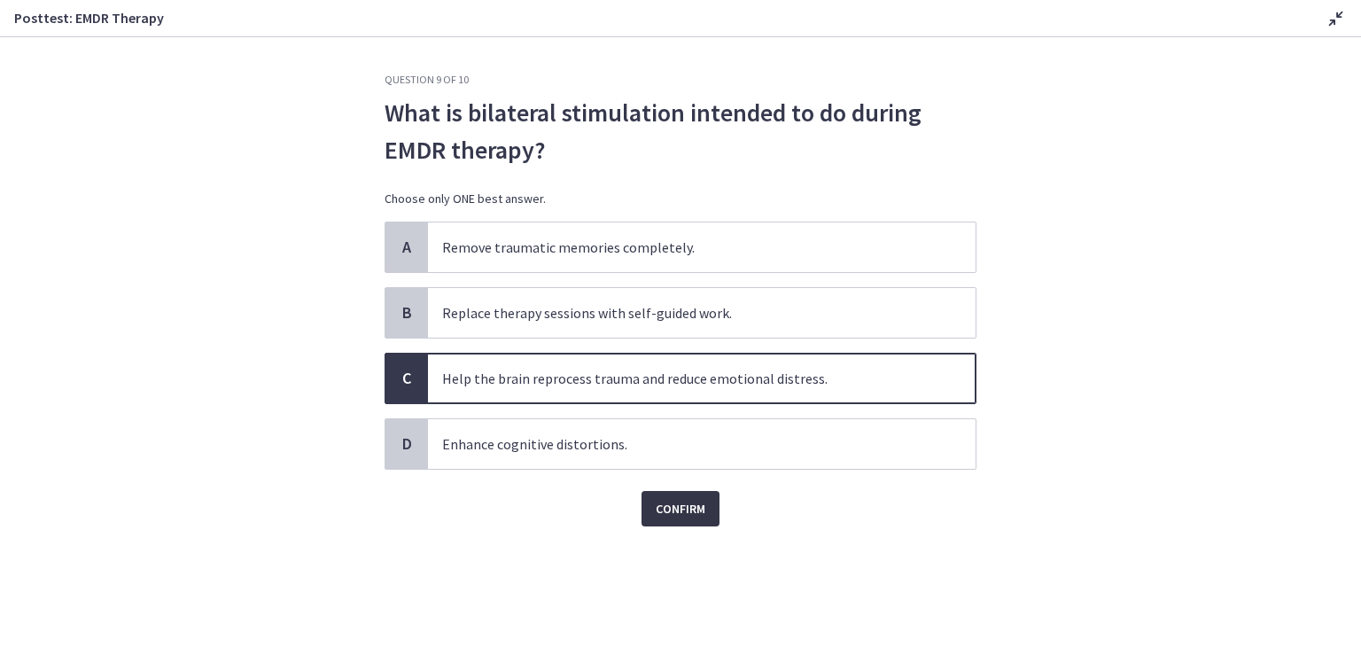
click at [666, 506] on span "Confirm" at bounding box center [681, 508] width 50 height 21
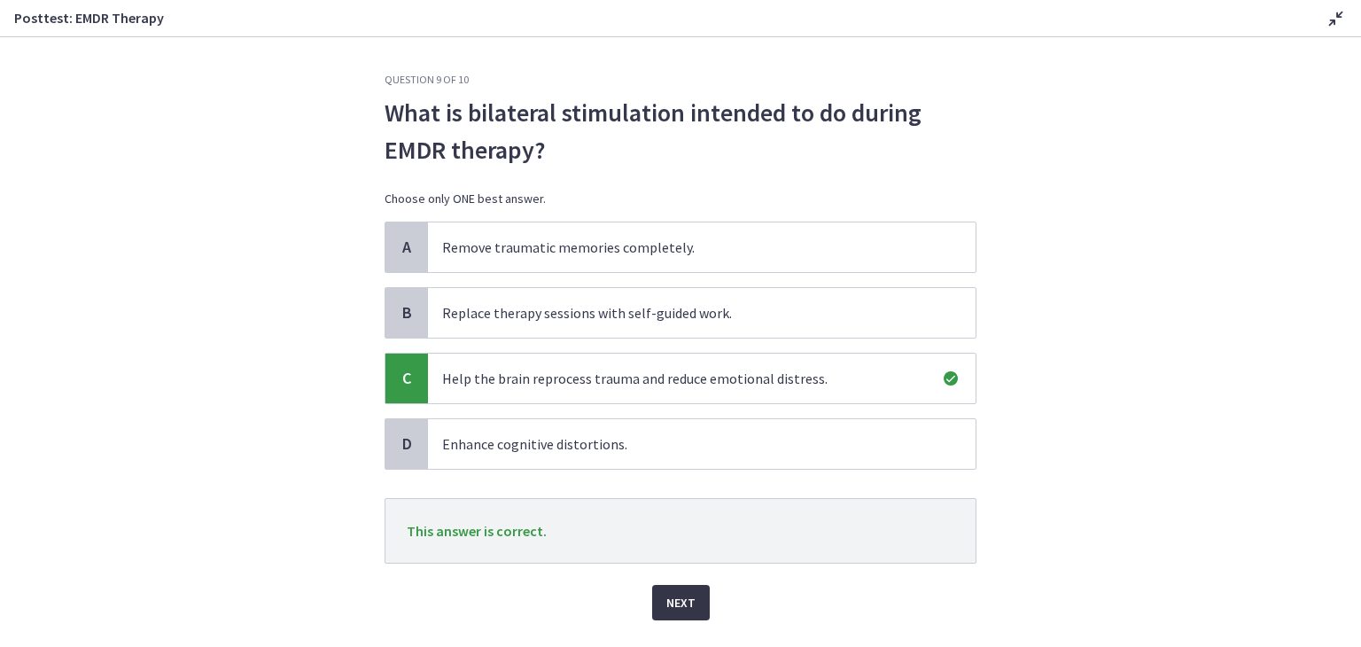
click at [684, 600] on span "Next" at bounding box center [680, 602] width 29 height 21
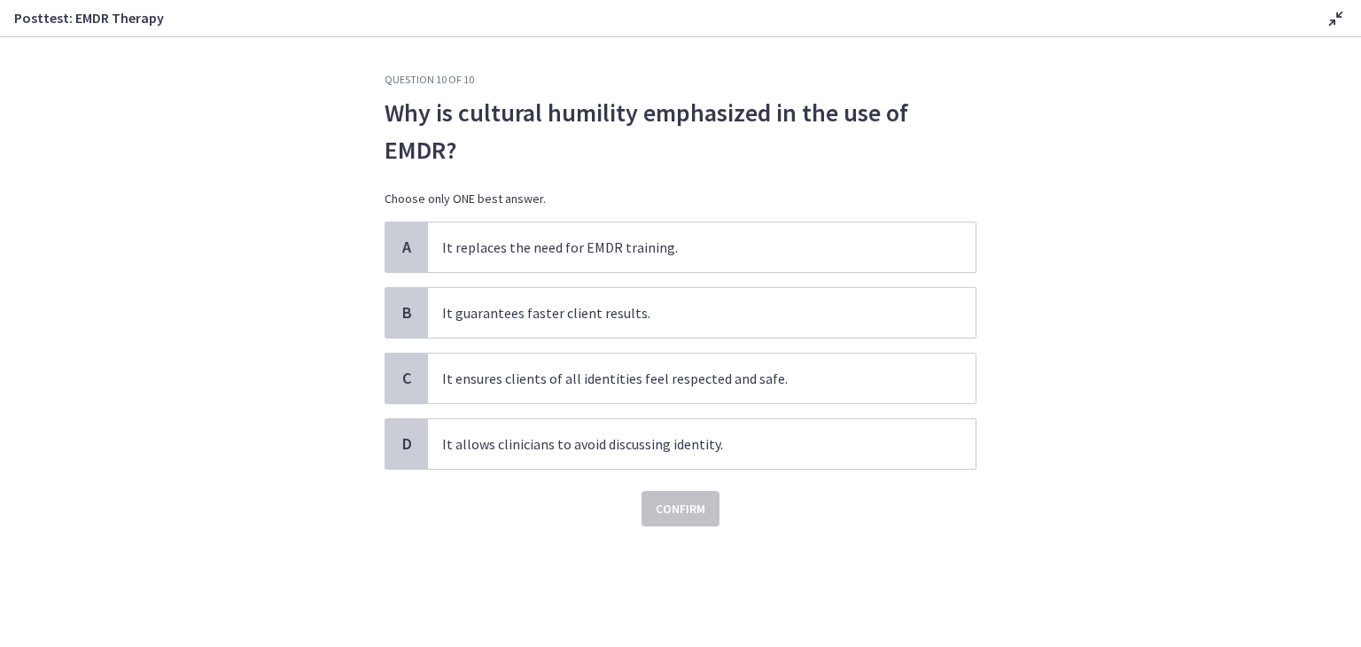
drag, startPoint x: 683, startPoint y: 130, endPoint x: 690, endPoint y: 120, distance: 12.8
click at [690, 123] on span "Why is cultural humility emphasized in the use of EMDR?" at bounding box center [680, 131] width 592 height 74
click at [617, 378] on span "It ensures clients of all identities feel respected and safe." at bounding box center [701, 378] width 547 height 50
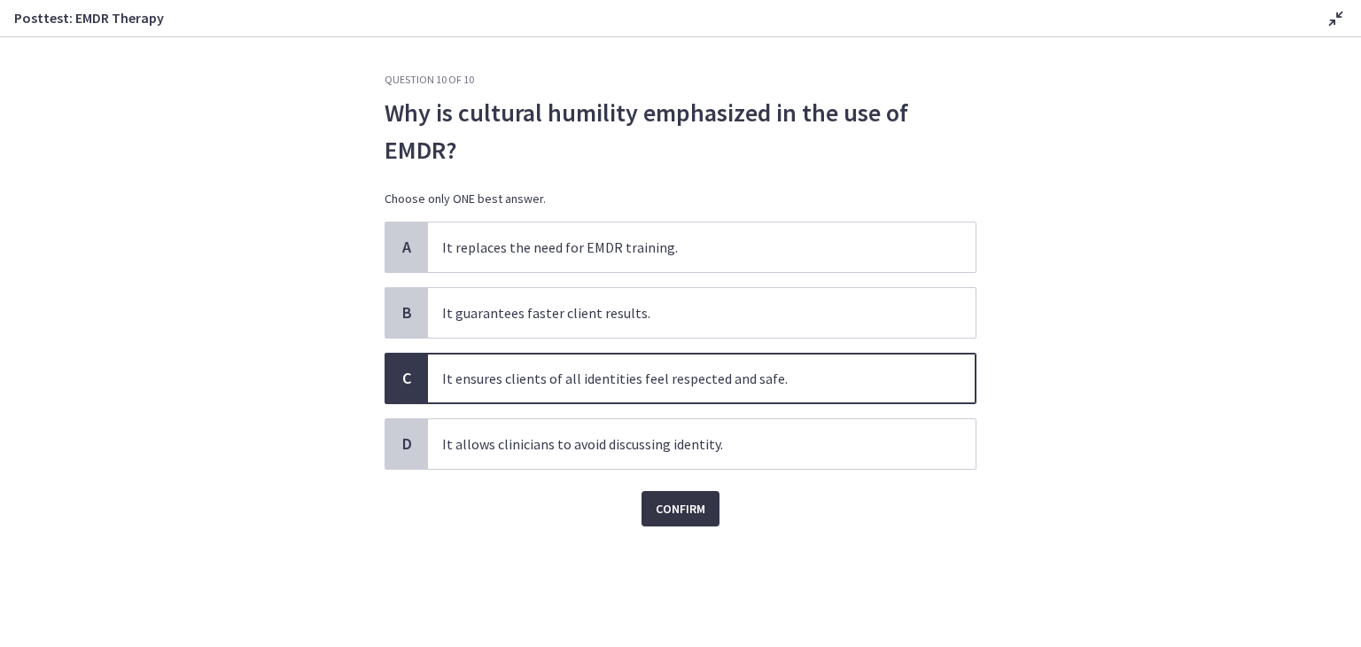
click at [657, 517] on span "Confirm" at bounding box center [681, 508] width 50 height 21
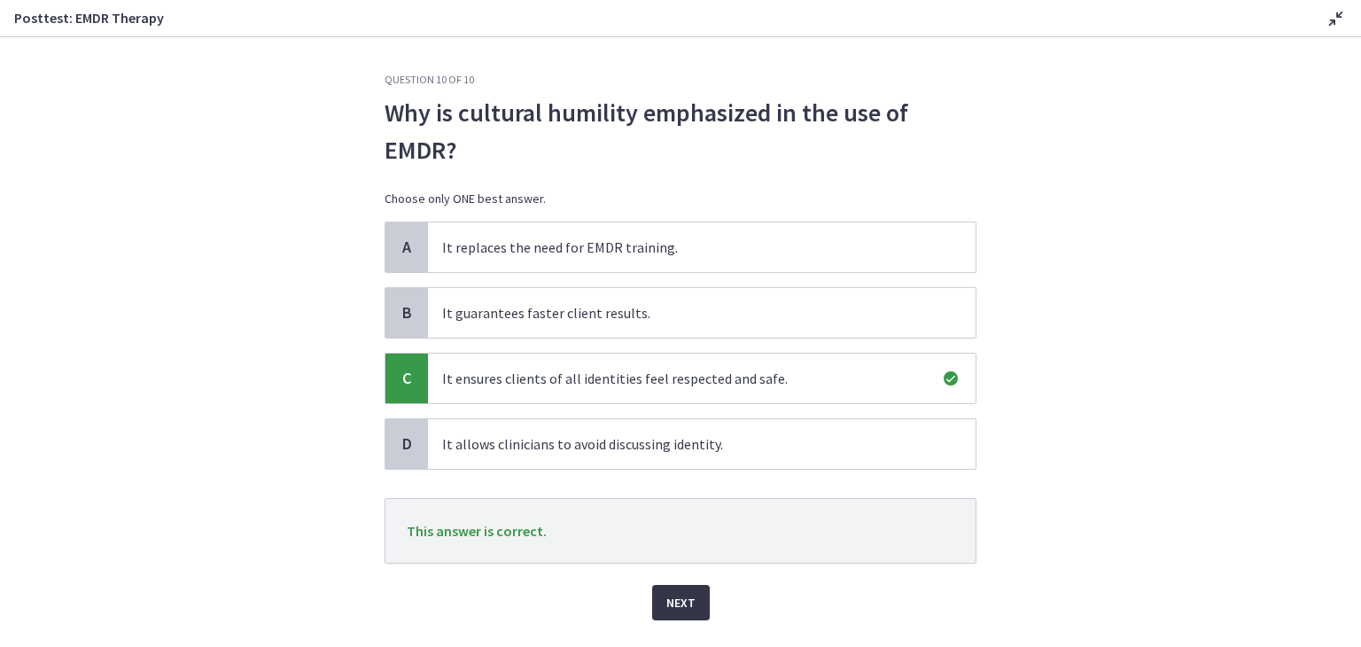
click at [666, 599] on span "Next" at bounding box center [680, 602] width 29 height 21
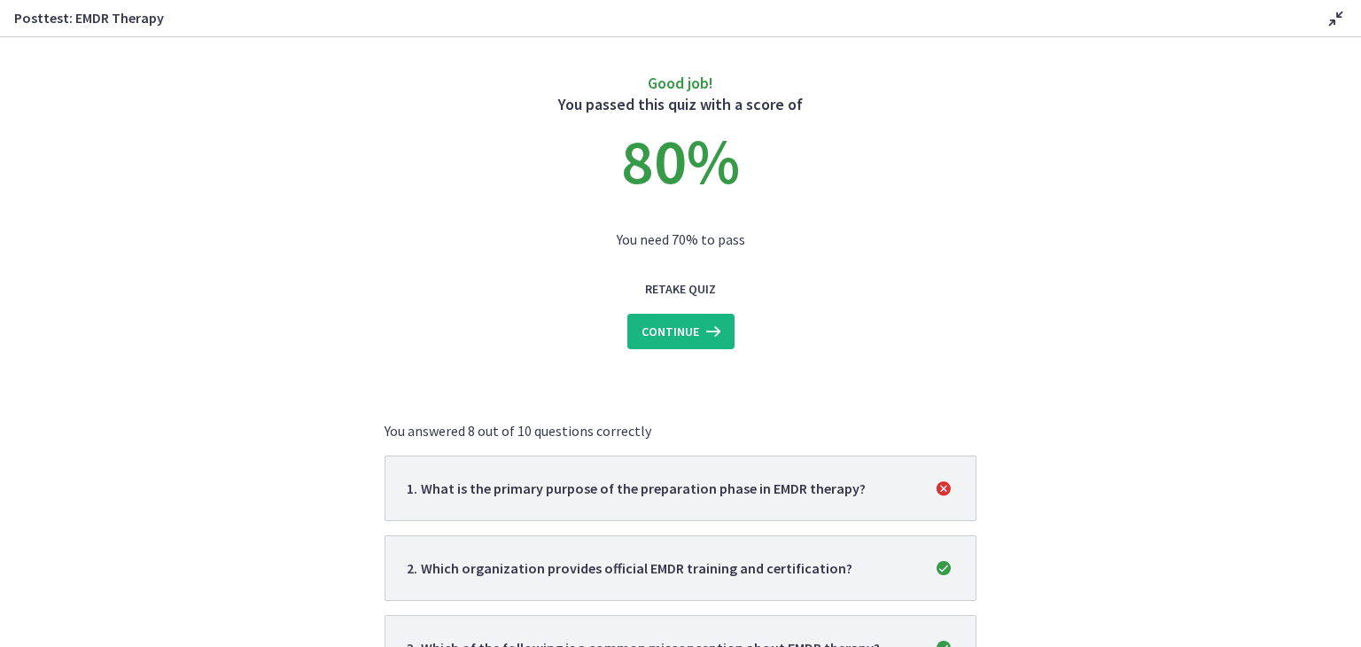
click at [666, 325] on span "Continue" at bounding box center [670, 331] width 58 height 21
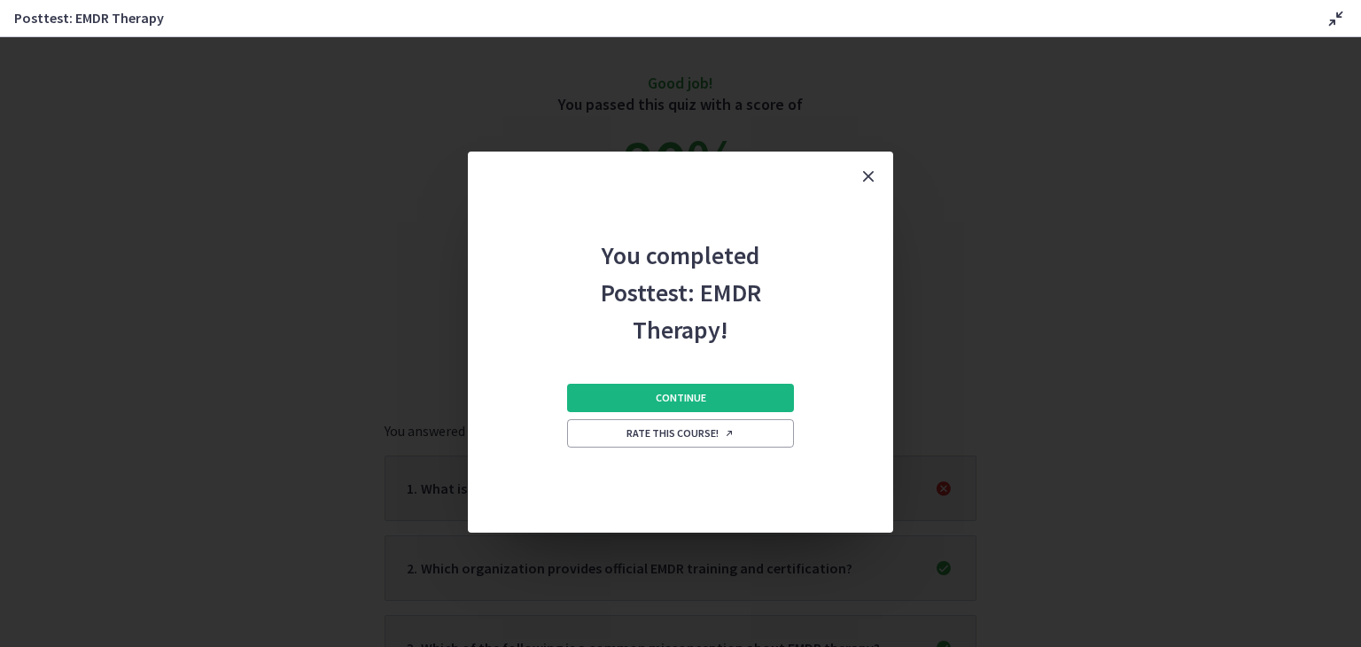
click at [685, 397] on span "Continue" at bounding box center [681, 398] width 50 height 14
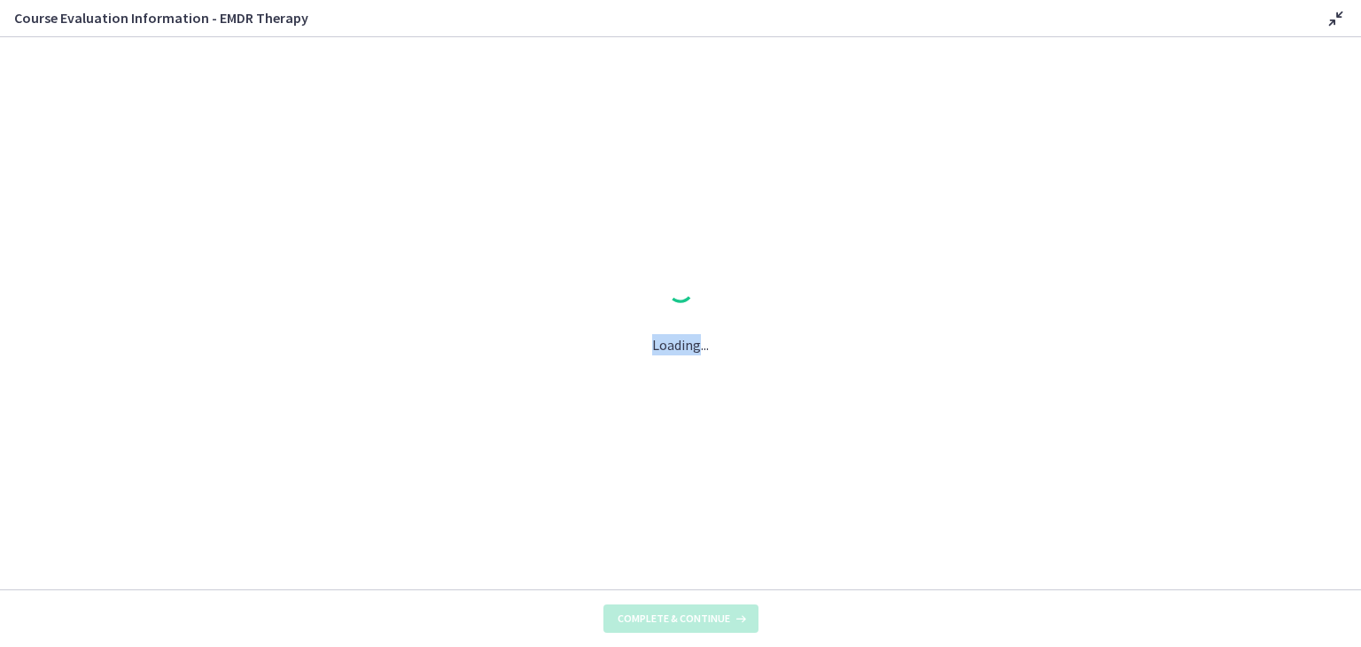
click at [685, 396] on div "Loading..." at bounding box center [680, 313] width 1361 height 552
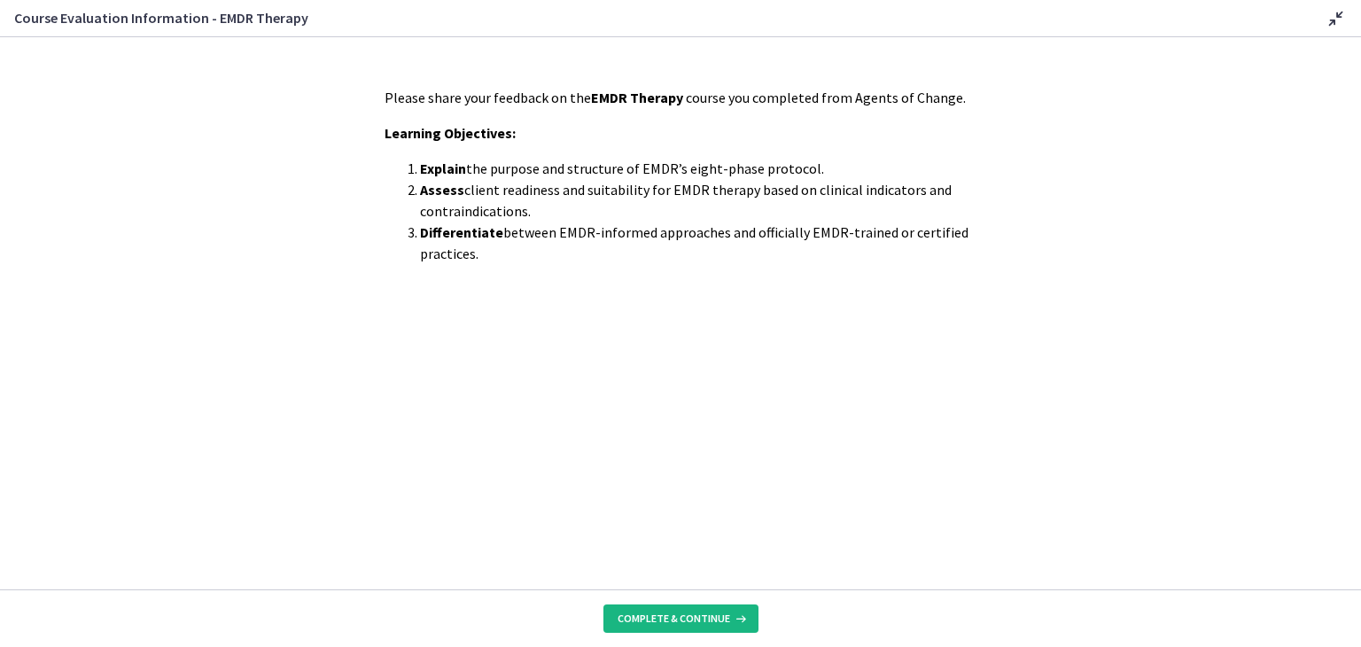
click at [681, 623] on span "Complete & continue" at bounding box center [673, 618] width 113 height 14
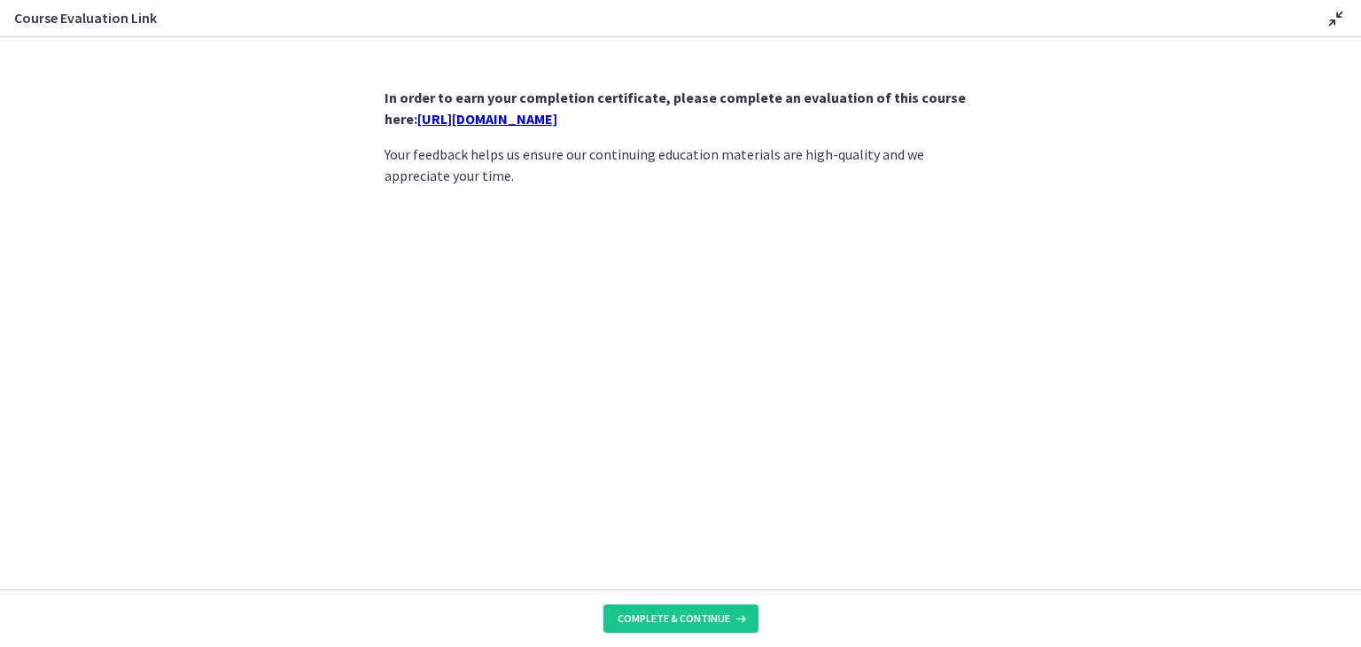
click at [557, 117] on link "[URL][DOMAIN_NAME]" at bounding box center [487, 119] width 140 height 18
